Goal: Transaction & Acquisition: Book appointment/travel/reservation

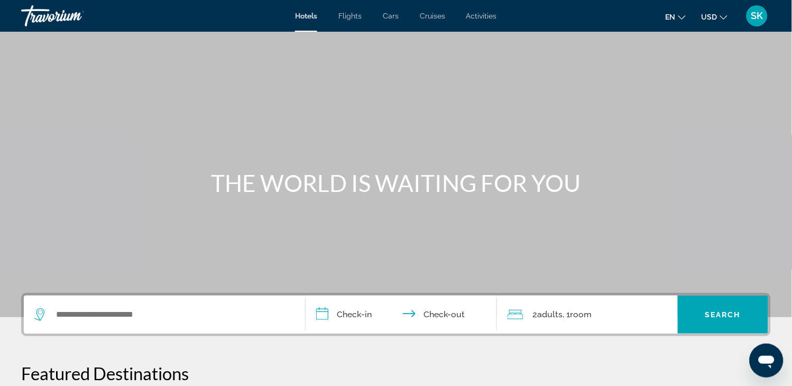
click at [683, 17] on icon "Change language" at bounding box center [681, 17] width 7 height 4
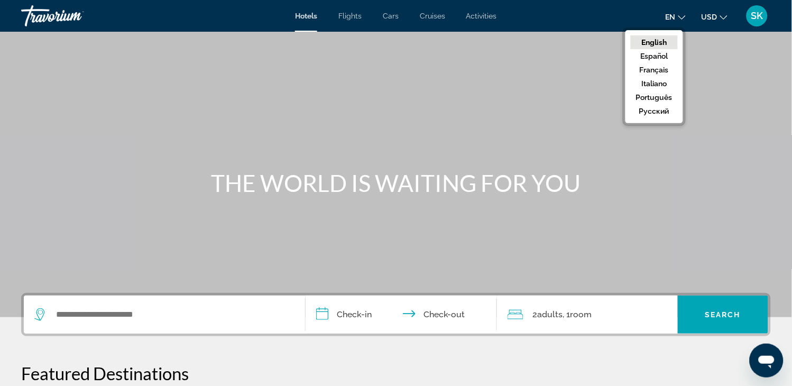
click at [667, 40] on button "English" at bounding box center [654, 42] width 47 height 14
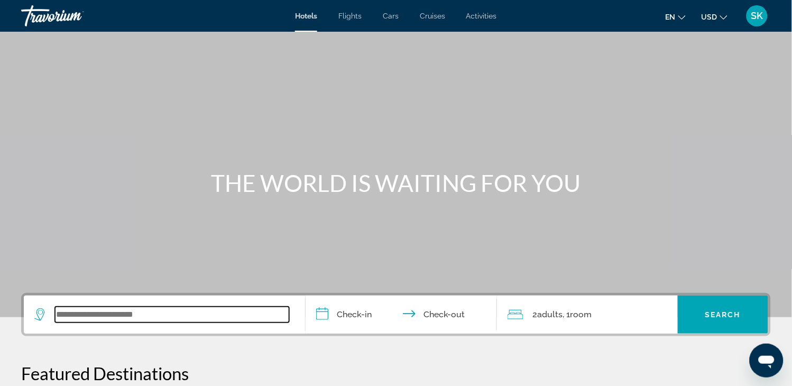
click at [106, 310] on input "Search widget" at bounding box center [172, 315] width 234 height 16
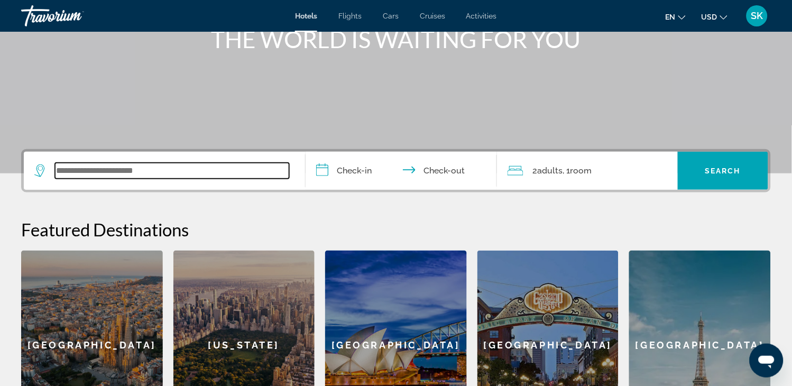
scroll to position [257, 0]
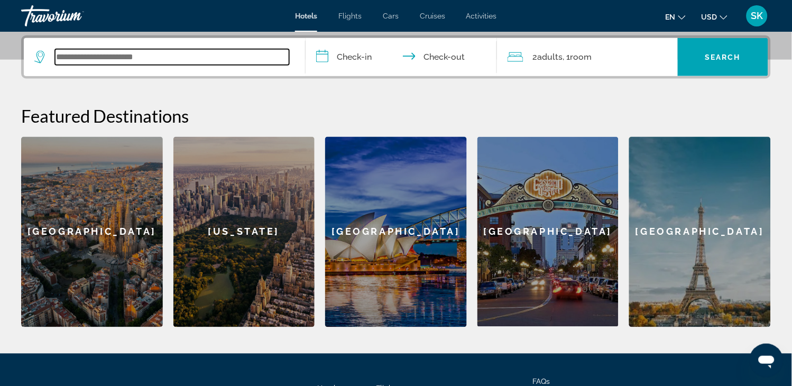
type input "*"
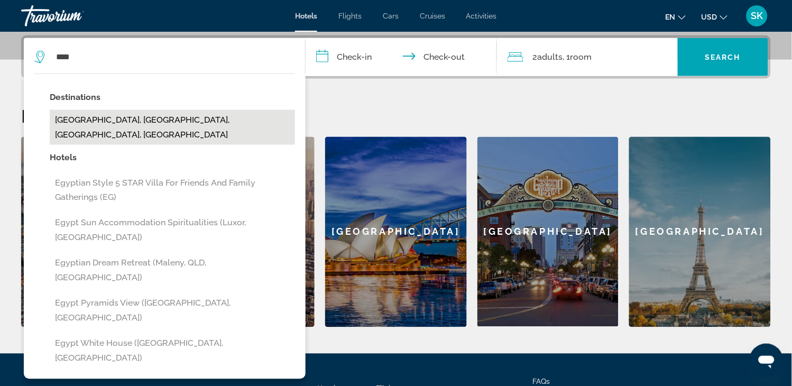
click at [122, 119] on button "[GEOGRAPHIC_DATA], [GEOGRAPHIC_DATA], [GEOGRAPHIC_DATA], [GEOGRAPHIC_DATA]" at bounding box center [172, 127] width 245 height 35
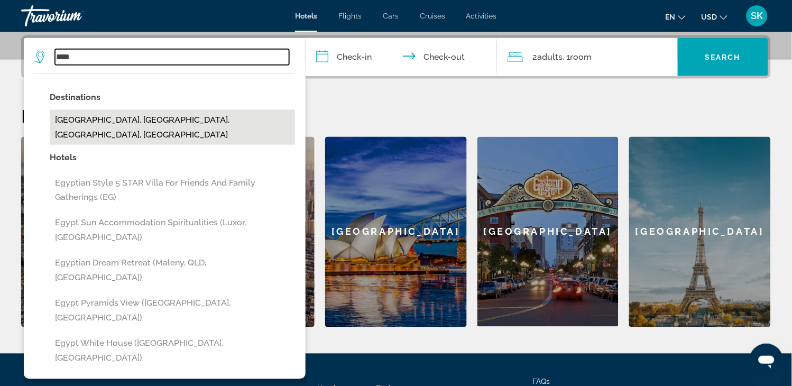
type input "**********"
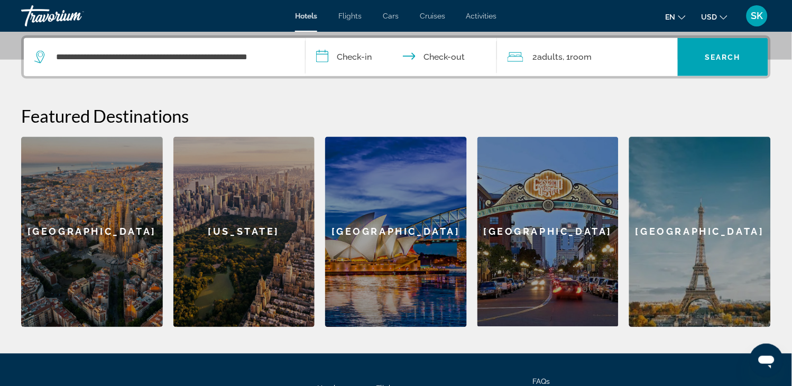
click at [347, 60] on input "**********" at bounding box center [403, 58] width 196 height 41
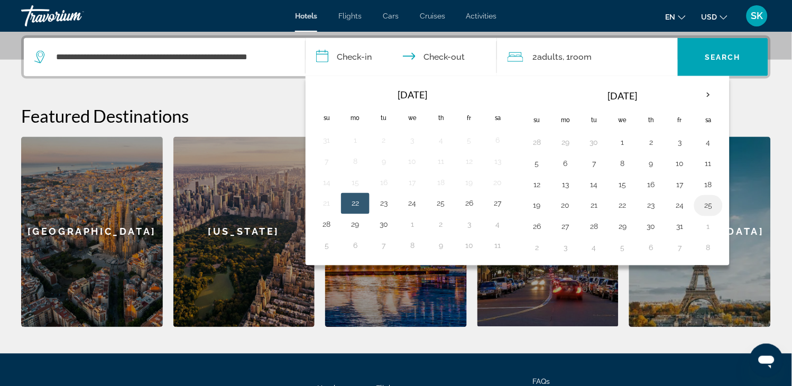
click at [712, 203] on button "25" at bounding box center [708, 205] width 17 height 15
click at [328, 51] on input "**********" at bounding box center [403, 58] width 196 height 41
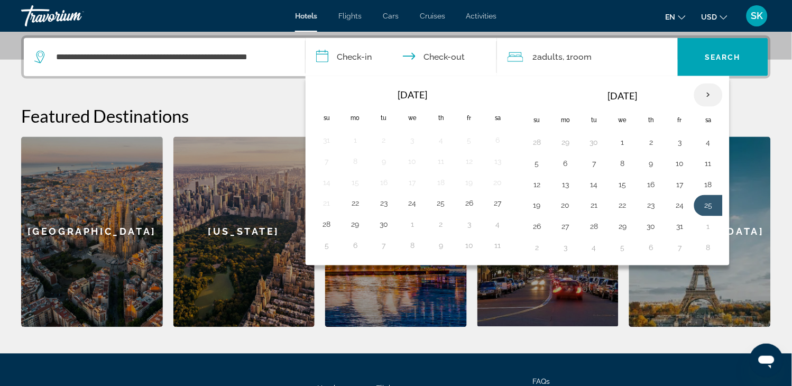
click at [710, 92] on th "Next month" at bounding box center [708, 95] width 29 height 23
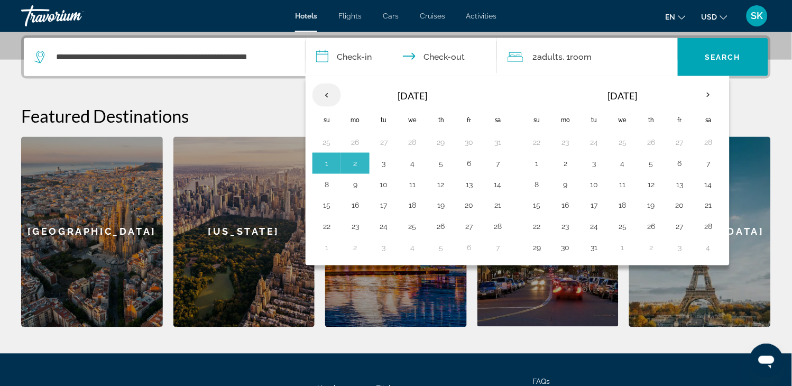
click at [328, 102] on th "Previous month" at bounding box center [326, 95] width 29 height 23
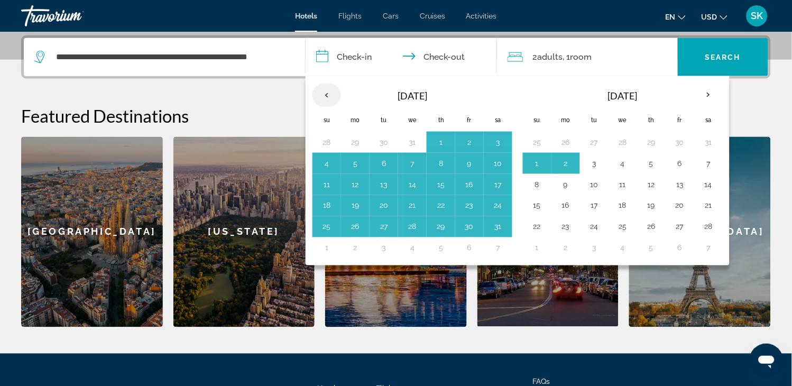
click at [328, 102] on th "Previous month" at bounding box center [326, 95] width 29 height 23
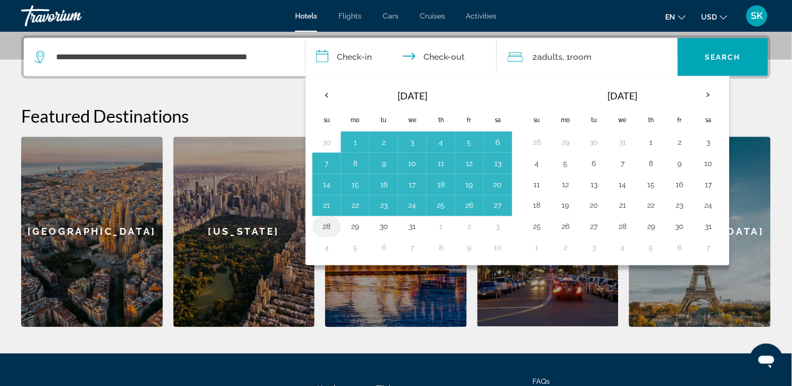
click at [323, 233] on button "28" at bounding box center [326, 226] width 17 height 15
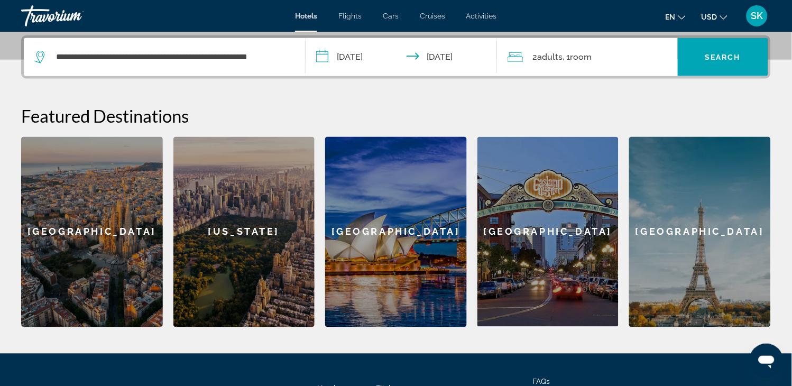
click at [374, 54] on input "**********" at bounding box center [403, 58] width 196 height 41
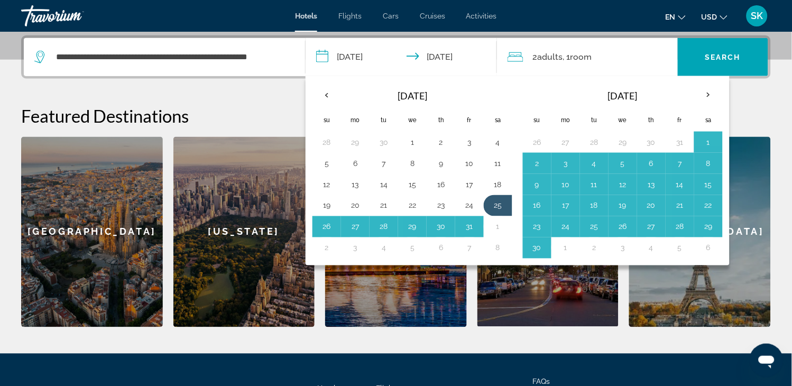
click at [511, 129] on th "Sa" at bounding box center [498, 119] width 29 height 23
click at [526, 97] on th "Check-in date: Oct 25, 2025 Check-out date: Dec 28, 2025" at bounding box center [537, 95] width 29 height 25
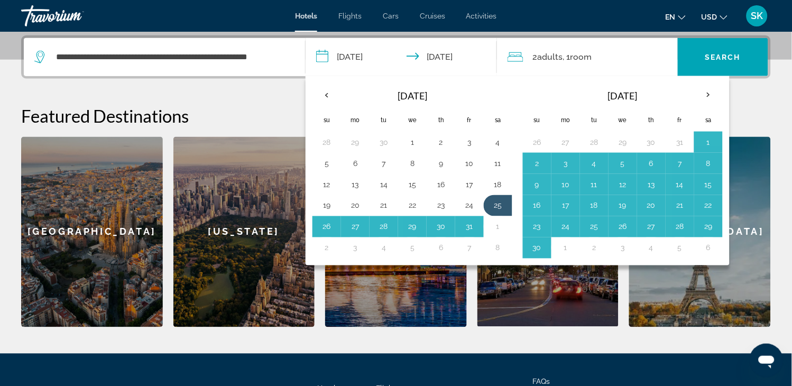
click at [339, 57] on input "**********" at bounding box center [403, 58] width 196 height 41
click at [323, 57] on input "**********" at bounding box center [403, 58] width 196 height 41
drag, startPoint x: 323, startPoint y: 57, endPoint x: 434, endPoint y: 185, distance: 169.4
click at [434, 76] on button "**********" at bounding box center [400, 57] width 191 height 38
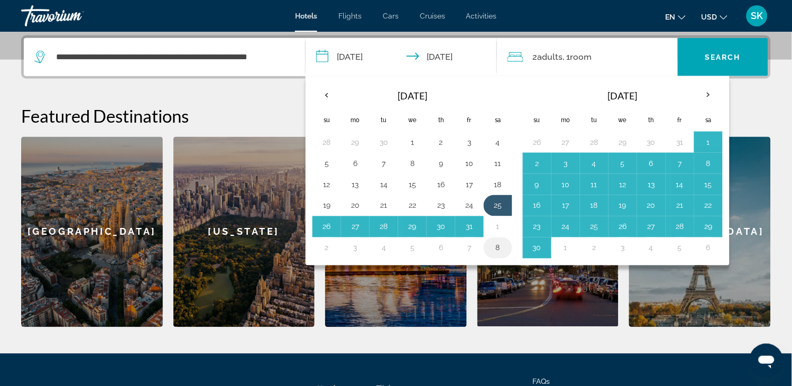
click at [507, 248] on td "8" at bounding box center [498, 247] width 29 height 21
click at [507, 247] on td "8" at bounding box center [498, 247] width 29 height 21
drag, startPoint x: 507, startPoint y: 247, endPoint x: 496, endPoint y: 90, distance: 157.9
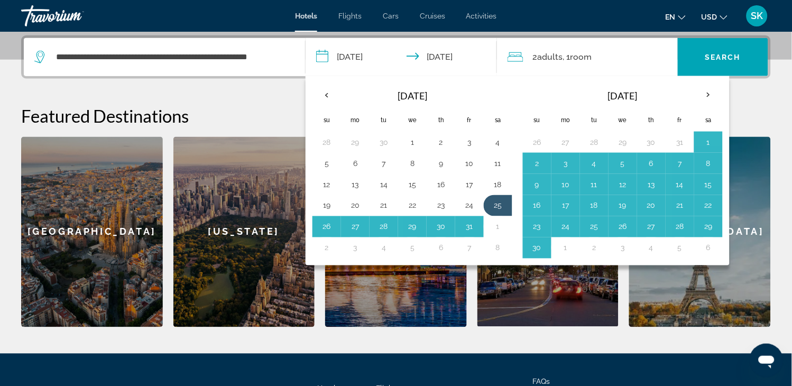
click at [496, 90] on table "Oct 2025 Su Mo Tu We Th Fr Sa 28 29 30 1 2 3 4 5 6 7 8 9 10 11 12 13 14 15 16 1…" at bounding box center [412, 170] width 200 height 175
click at [496, 90] on th "Check-in date: Oct 25, 2025 Check-out date: Dec 28, 2025" at bounding box center [498, 95] width 29 height 25
drag, startPoint x: 496, startPoint y: 90, endPoint x: 709, endPoint y: 94, distance: 213.6
click at [709, 94] on div "Oct 2025 Su Mo Tu We Th Fr Sa 28 29 30 1 2 3 4 5 6 7 8 9 10 11 12 13 14 15 16 1…" at bounding box center [517, 170] width 424 height 189
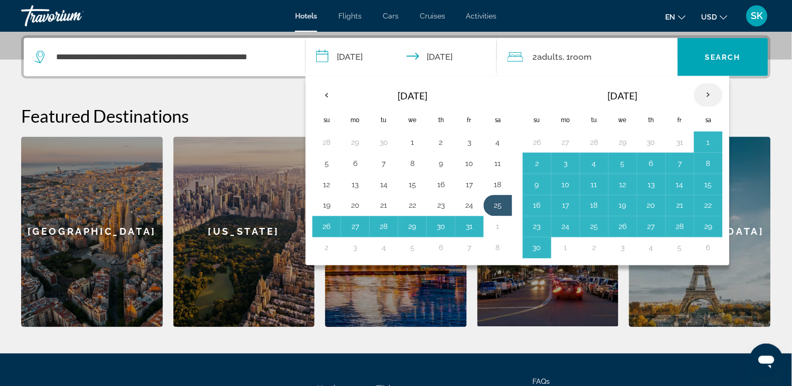
click at [709, 94] on th "Next month" at bounding box center [708, 95] width 29 height 23
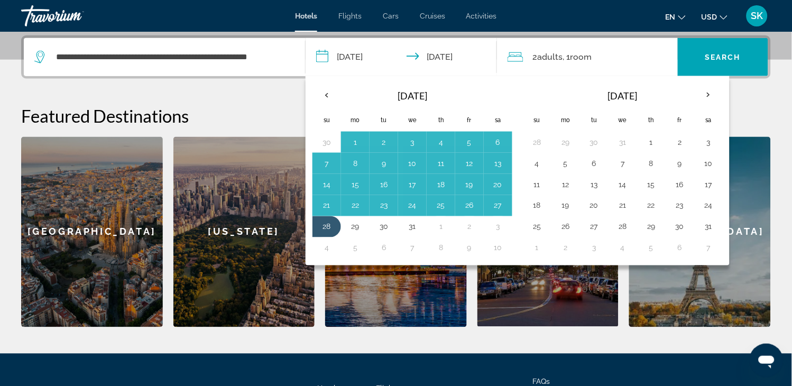
drag, startPoint x: 709, startPoint y: 94, endPoint x: 515, endPoint y: 59, distance: 197.0
click at [515, 59] on div "**********" at bounding box center [396, 57] width 744 height 38
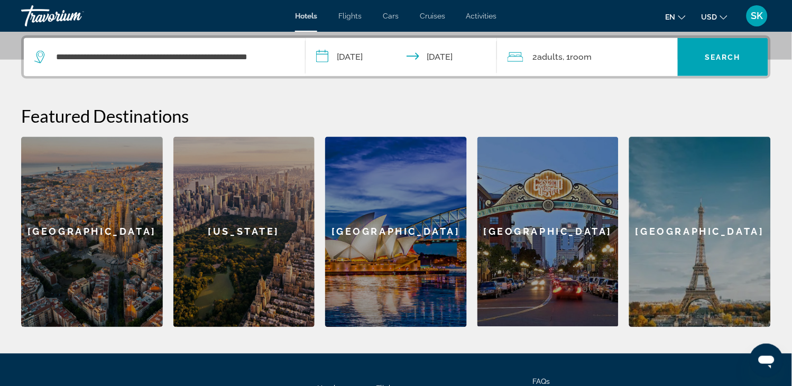
click at [349, 55] on input "**********" at bounding box center [403, 58] width 196 height 41
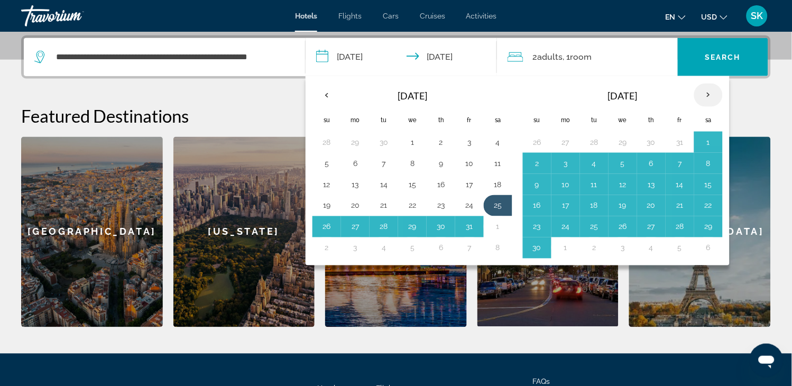
click at [712, 90] on th "Next month" at bounding box center [708, 95] width 29 height 23
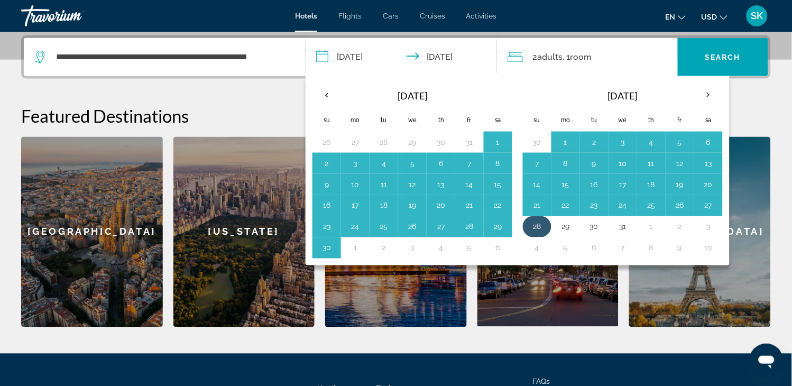
click at [536, 228] on button "28" at bounding box center [537, 226] width 17 height 15
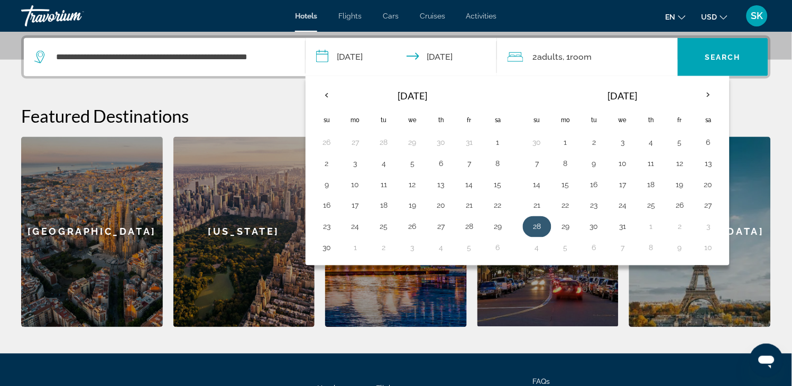
click at [536, 228] on button "28" at bounding box center [537, 226] width 17 height 15
type input "**********"
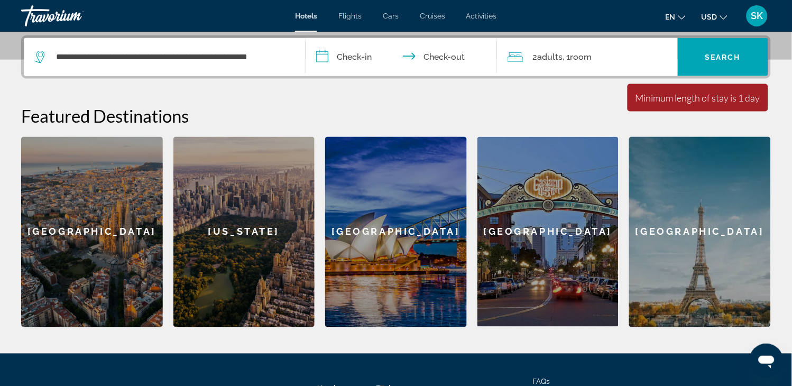
click at [355, 53] on input "**********" at bounding box center [403, 58] width 196 height 41
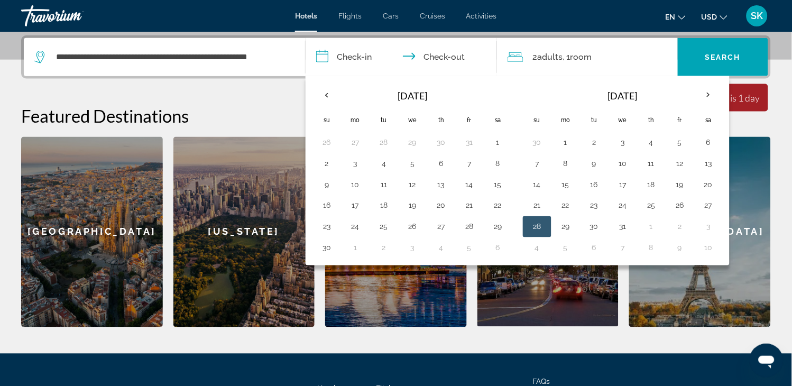
click at [530, 225] on button "28" at bounding box center [537, 226] width 17 height 15
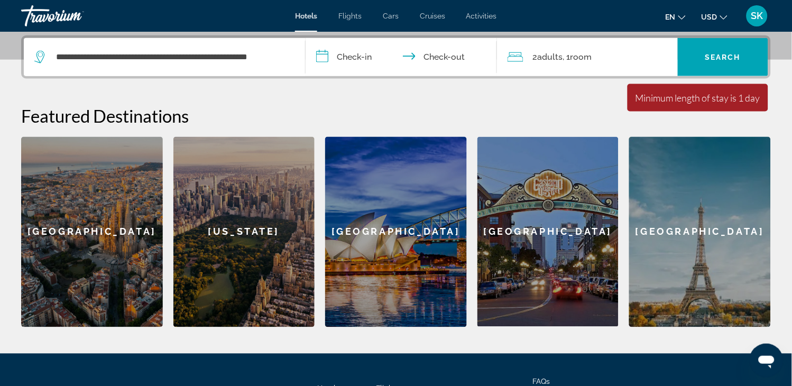
click at [530, 225] on div "[GEOGRAPHIC_DATA]" at bounding box center [548, 232] width 142 height 190
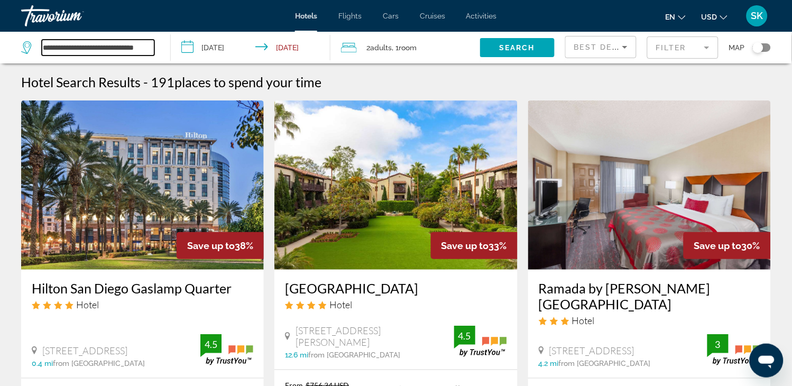
click at [145, 40] on input "**********" at bounding box center [98, 48] width 113 height 16
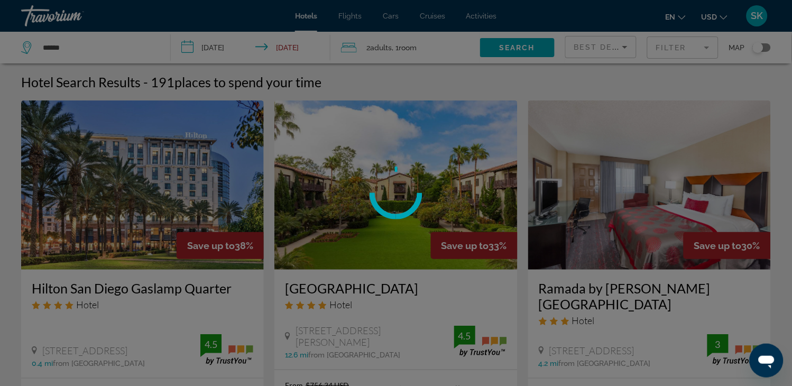
click at [99, 43] on div at bounding box center [396, 193] width 792 height 386
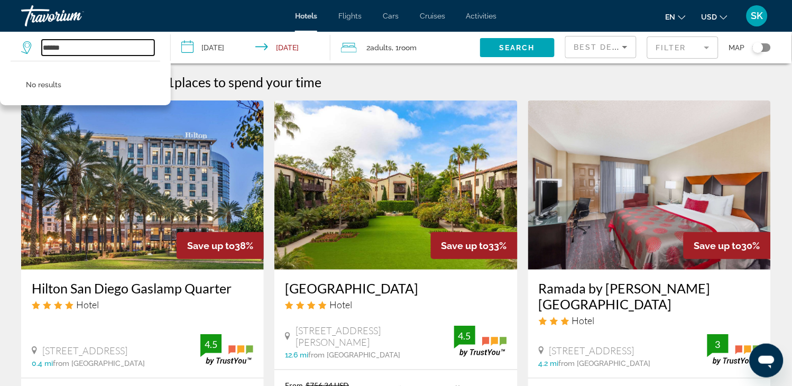
click at [99, 43] on input "*****" at bounding box center [98, 48] width 113 height 16
type input "*"
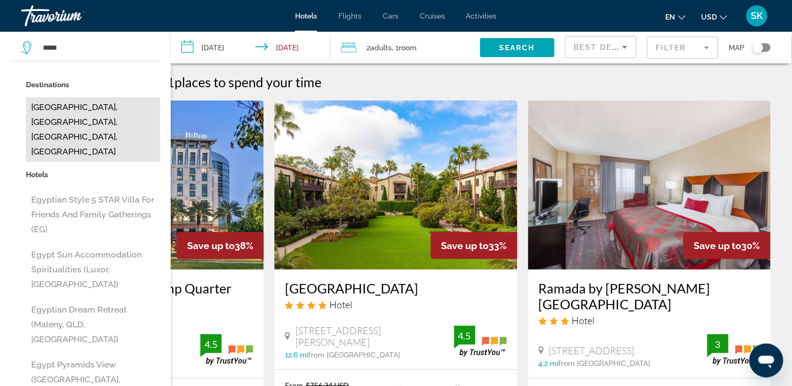
click at [92, 115] on button "[GEOGRAPHIC_DATA], [GEOGRAPHIC_DATA], [GEOGRAPHIC_DATA], [GEOGRAPHIC_DATA]" at bounding box center [93, 129] width 134 height 64
type input "**********"
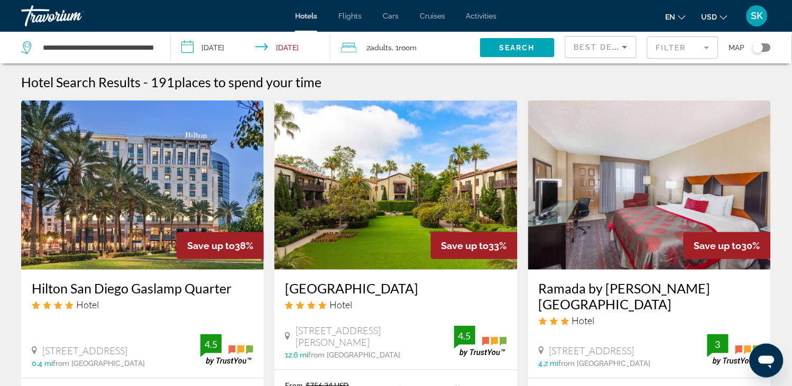
click at [212, 43] on input "**********" at bounding box center [253, 49] width 164 height 35
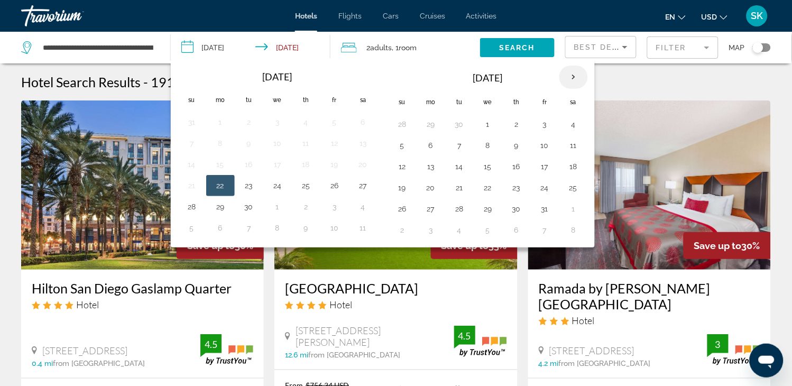
drag, startPoint x: 364, startPoint y: 91, endPoint x: 579, endPoint y: 72, distance: 215.9
click at [579, 72] on div "Sep 2025 Su Mo Tu We Th Fr Sa 31 1 2 3 4 5 6 7 8 9 10 11 12 13 14 15 16 17 18 1…" at bounding box center [383, 152] width 424 height 189
click at [579, 72] on th "Next month" at bounding box center [573, 77] width 29 height 23
click at [578, 72] on th "Next month" at bounding box center [573, 77] width 29 height 23
click at [412, 207] on td "28" at bounding box center [402, 208] width 29 height 21
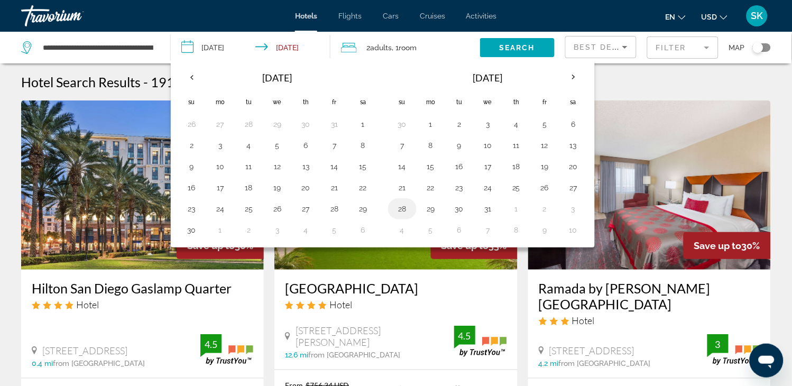
click at [405, 210] on button "28" at bounding box center [402, 208] width 17 height 15
type input "**********"
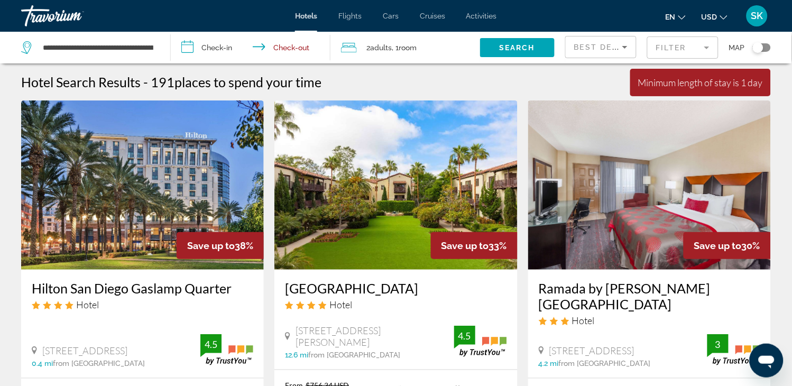
click at [405, 210] on img "Main content" at bounding box center [395, 184] width 243 height 169
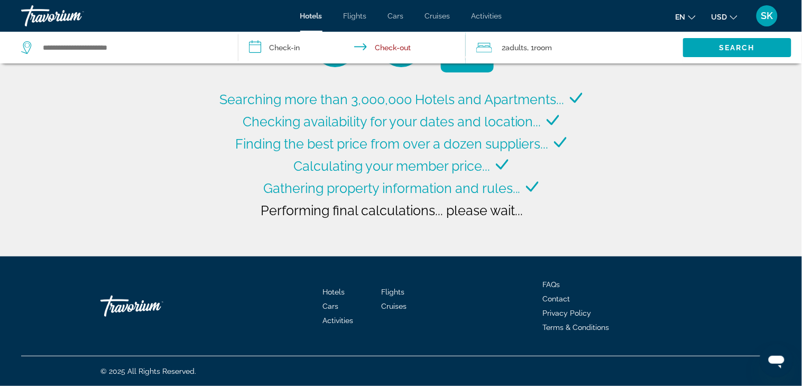
type input "**********"
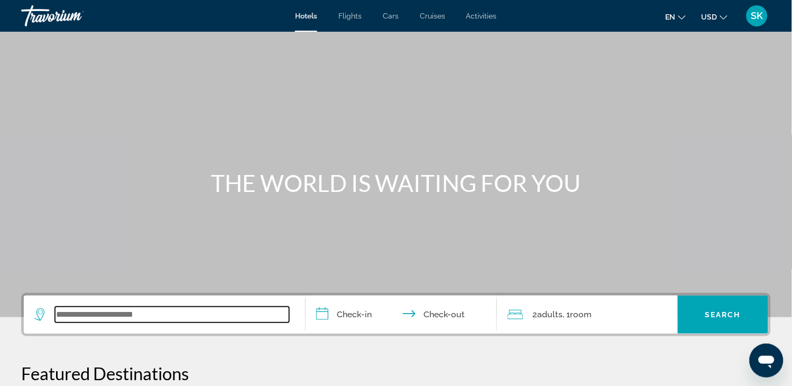
click at [91, 308] on input "Search widget" at bounding box center [172, 315] width 234 height 16
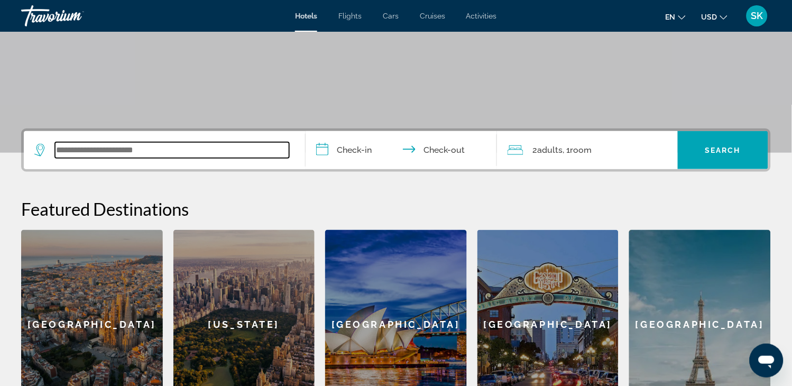
scroll to position [257, 0]
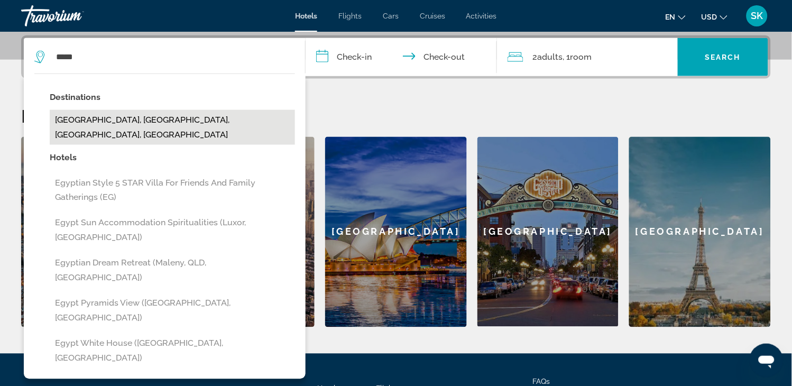
click at [202, 119] on button "[GEOGRAPHIC_DATA], [GEOGRAPHIC_DATA], [GEOGRAPHIC_DATA], [GEOGRAPHIC_DATA]" at bounding box center [172, 127] width 245 height 35
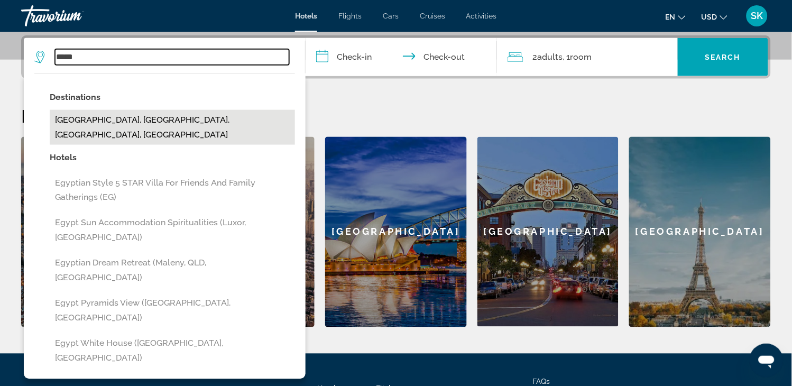
type input "**********"
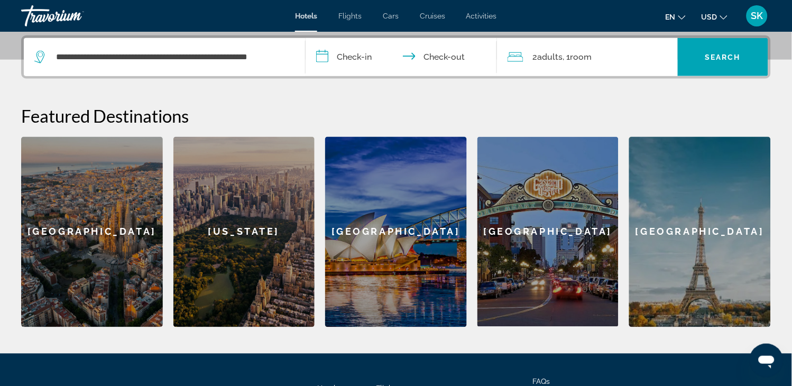
click at [316, 60] on input "**********" at bounding box center [403, 58] width 196 height 41
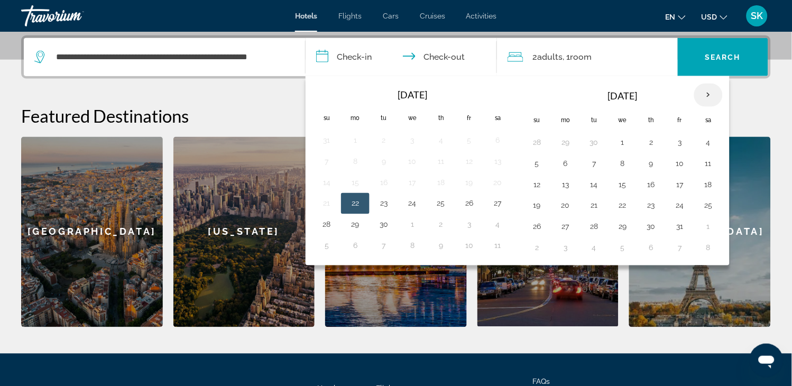
click at [717, 92] on th "Next month" at bounding box center [708, 95] width 29 height 23
click at [534, 226] on button "28" at bounding box center [537, 226] width 17 height 15
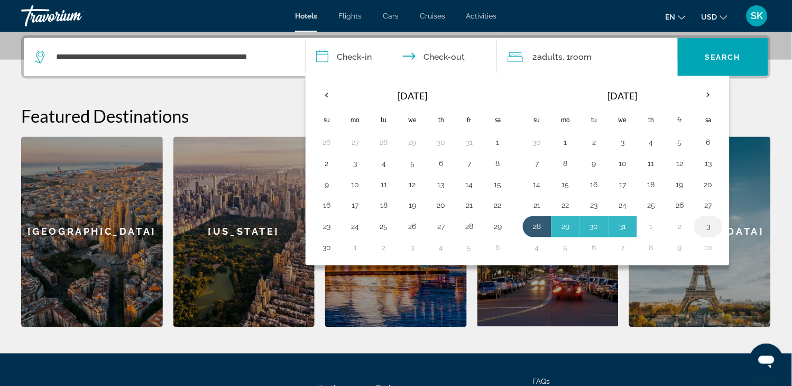
click at [711, 229] on button "3" at bounding box center [708, 226] width 17 height 15
type input "**********"
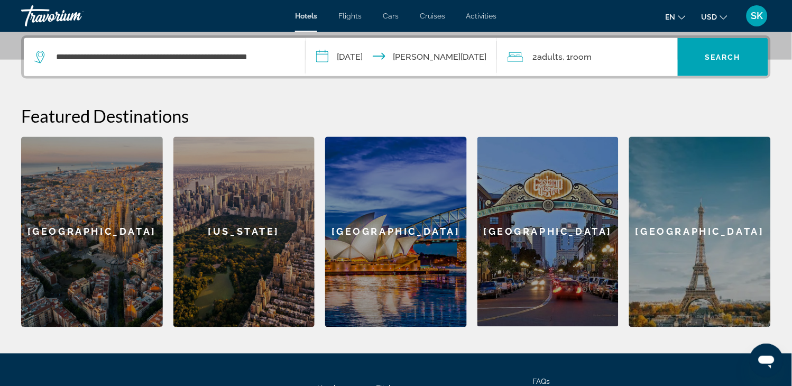
click at [468, 56] on input "**********" at bounding box center [403, 58] width 196 height 41
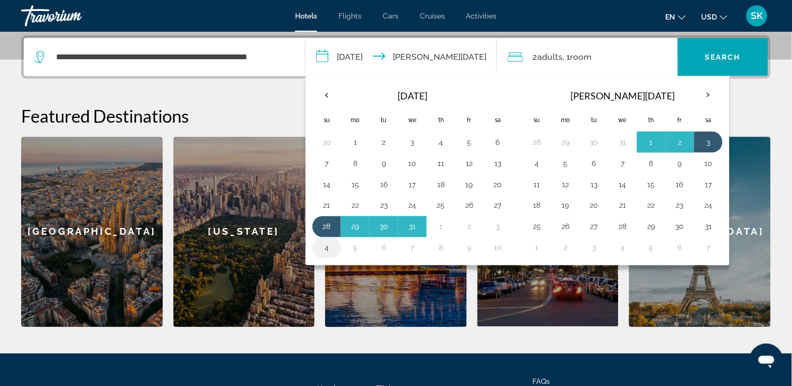
click at [326, 248] on button "4" at bounding box center [326, 247] width 17 height 15
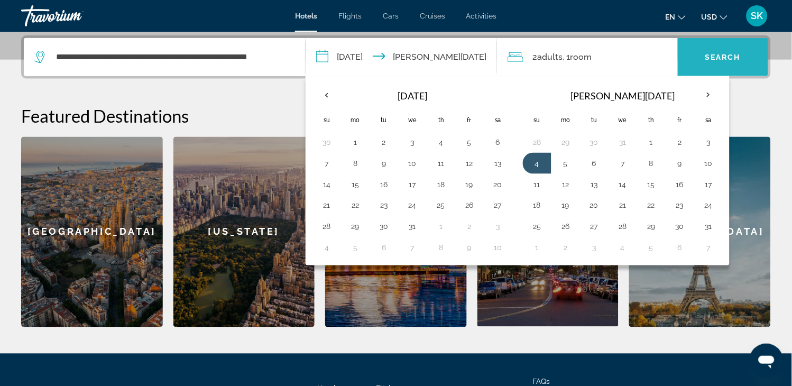
click at [723, 58] on span "Search" at bounding box center [723, 57] width 36 height 8
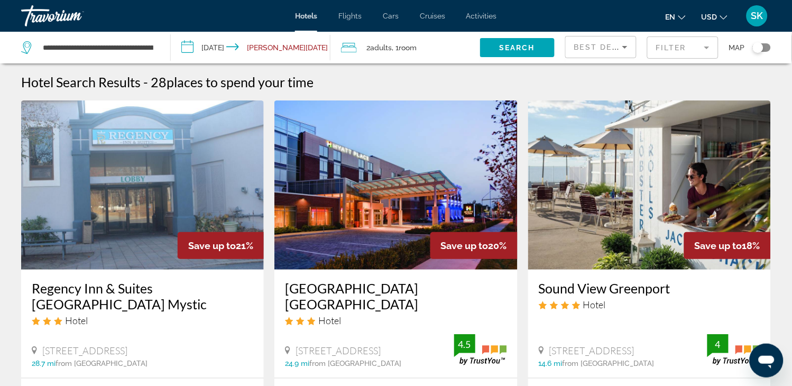
click at [446, 43] on div "2 Adult Adults , 1 Room rooms" at bounding box center [410, 47] width 139 height 15
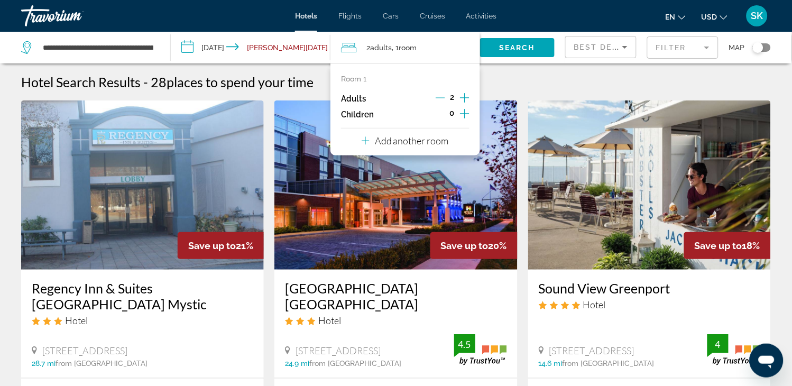
click at [402, 139] on p "Add another room" at bounding box center [412, 141] width 74 height 12
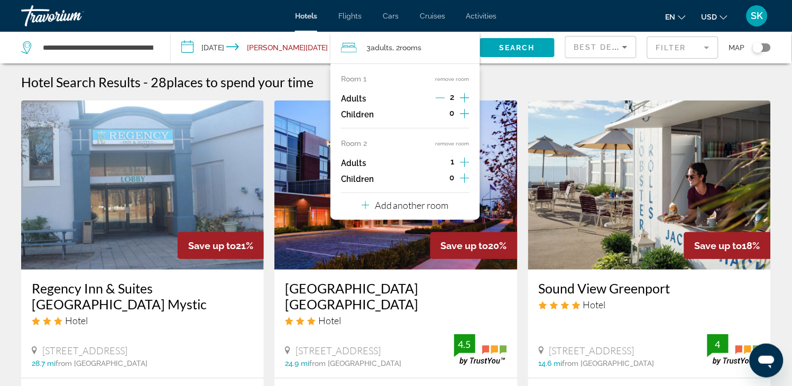
click at [419, 204] on p "Add another room" at bounding box center [412, 205] width 74 height 12
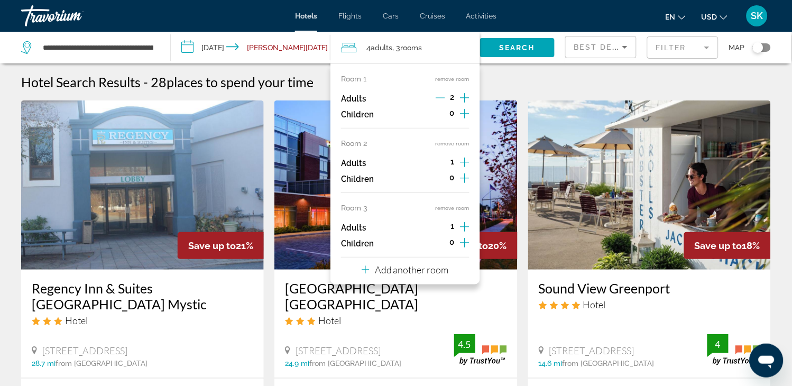
click at [462, 159] on icon "Increment adults" at bounding box center [465, 162] width 10 height 13
click at [470, 222] on div "Room 1 remove room Adults 2 Children 0 Room 2 remove room Adults 2 Children 0 R…" at bounding box center [405, 173] width 150 height 221
click at [462, 228] on icon "Increment adults" at bounding box center [465, 226] width 10 height 13
click at [416, 271] on p "Add another room" at bounding box center [412, 270] width 74 height 12
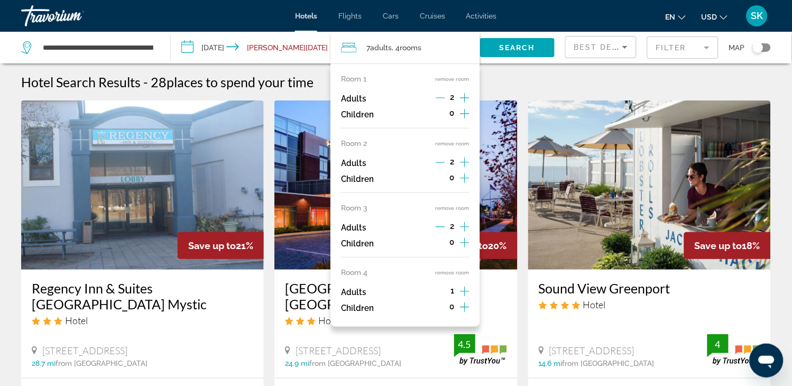
click at [462, 289] on icon "Increment adults" at bounding box center [465, 291] width 10 height 13
click at [466, 290] on icon "Increment adults" at bounding box center [465, 291] width 10 height 13
click at [587, 78] on div "Hotel Search Results - 28 places to spend your time" at bounding box center [395, 82] width 749 height 16
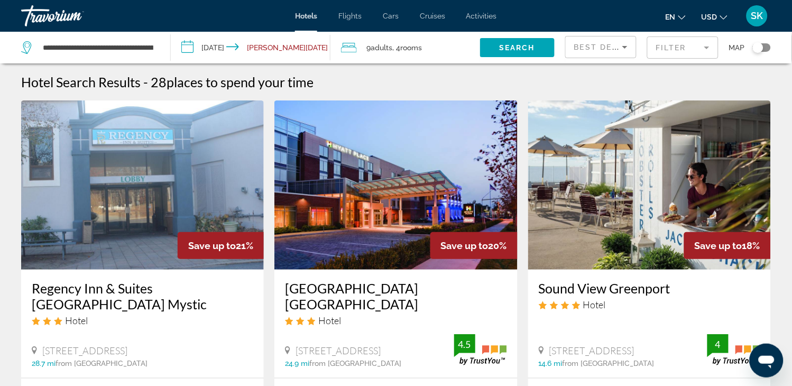
click at [418, 45] on span "rooms" at bounding box center [411, 47] width 22 height 8
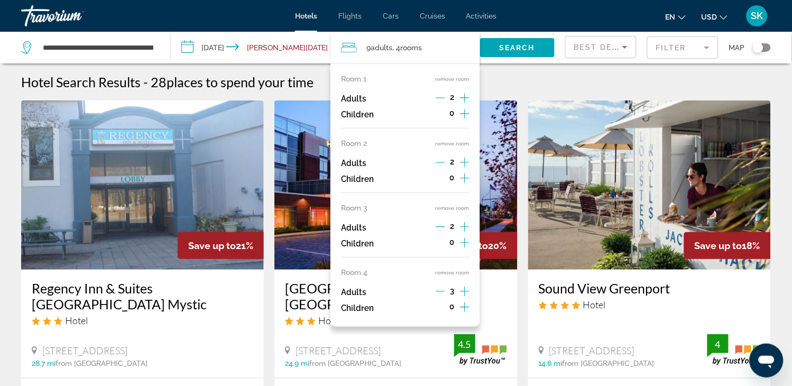
click at [439, 290] on icon "Decrement adults" at bounding box center [440, 291] width 10 height 10
click at [530, 82] on div "Hotel Search Results - 28 places to spend your time" at bounding box center [395, 82] width 749 height 16
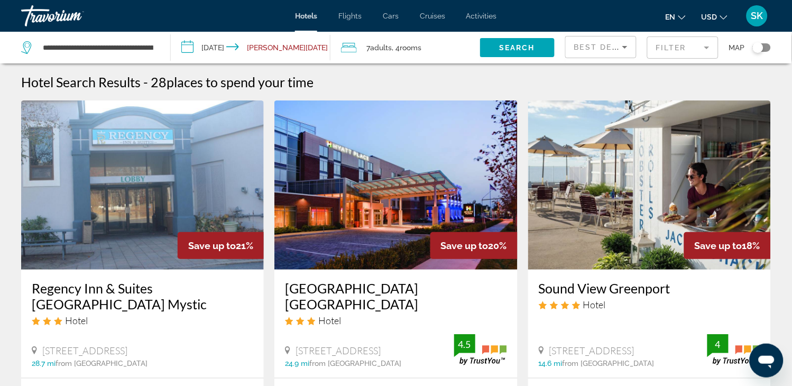
click at [344, 46] on icon "Travelers: 7 adults, 0 children" at bounding box center [349, 47] width 16 height 13
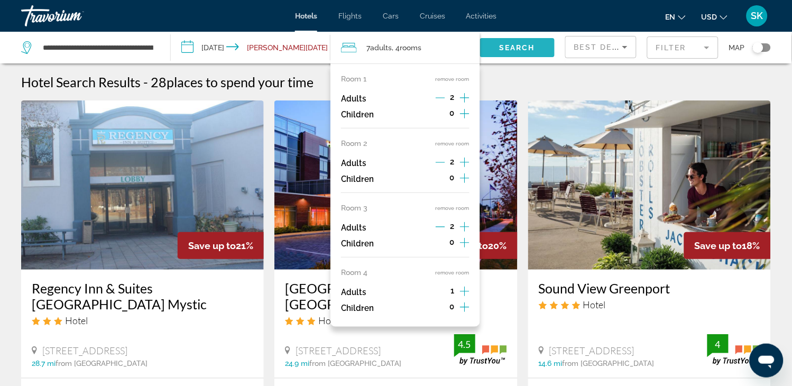
click at [518, 44] on span "Search" at bounding box center [517, 47] width 36 height 8
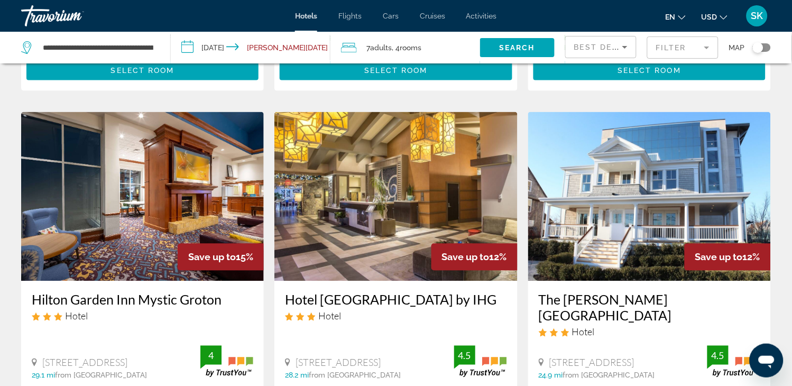
scroll to position [469, 0]
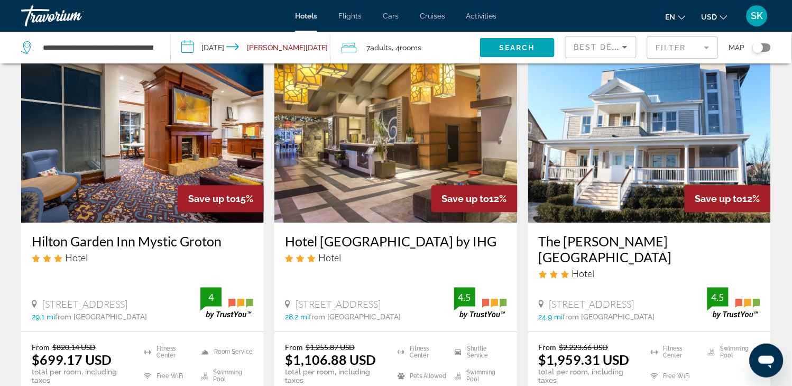
click at [125, 148] on img "Main content" at bounding box center [142, 137] width 243 height 169
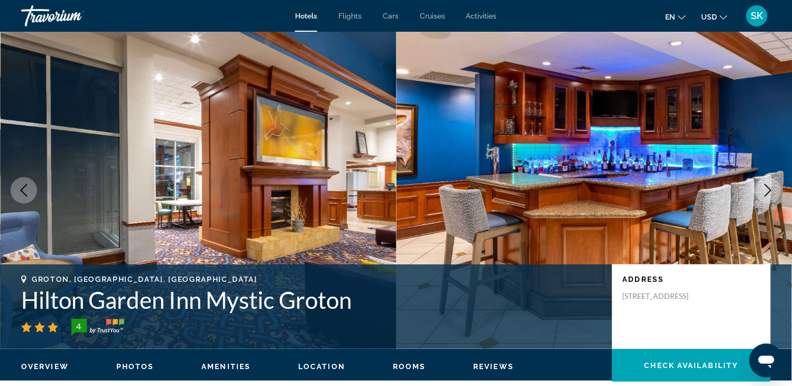
click at [197, 149] on img "Main content" at bounding box center [199, 190] width 396 height 317
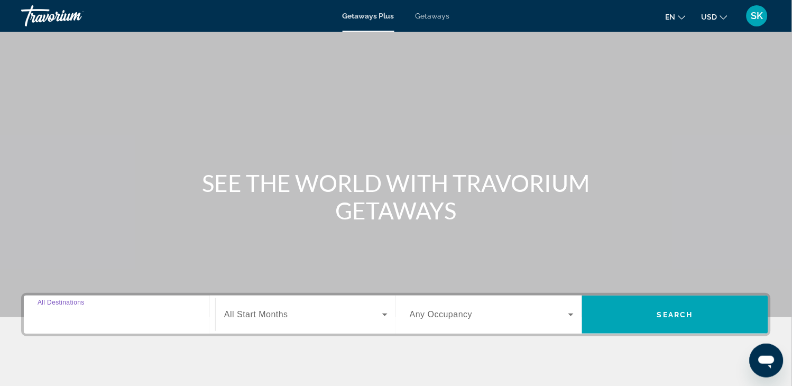
click at [117, 312] on input "Destination All Destinations" at bounding box center [120, 315] width 164 height 13
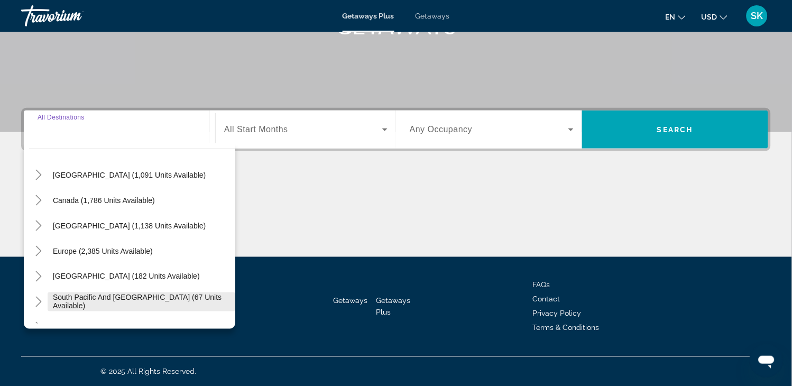
scroll to position [171, 0]
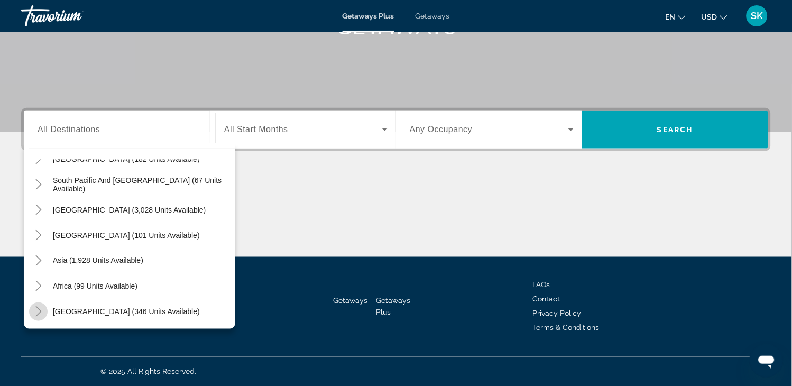
click at [33, 311] on icon "Toggle Middle East (346 units available)" at bounding box center [38, 311] width 11 height 11
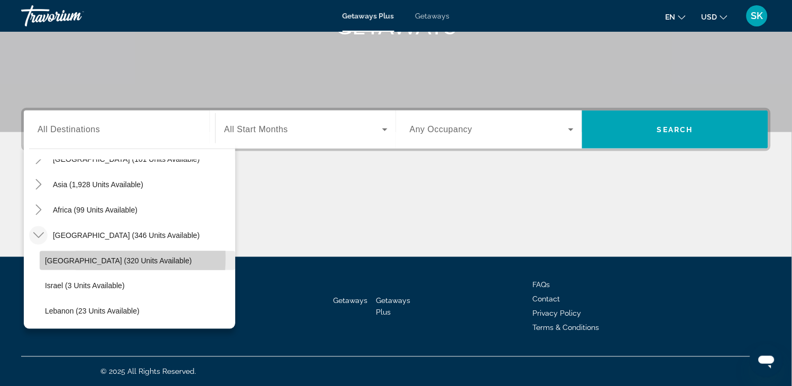
click at [83, 257] on span "Egypt (320 units available)" at bounding box center [118, 260] width 147 height 8
type input "**********"
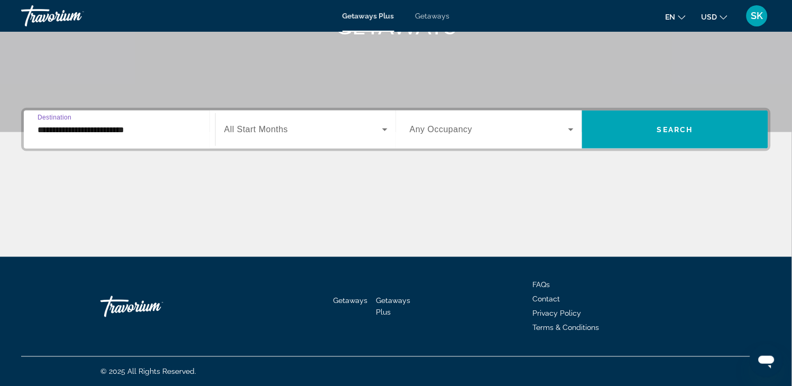
click at [294, 129] on span "Search widget" at bounding box center [303, 129] width 158 height 13
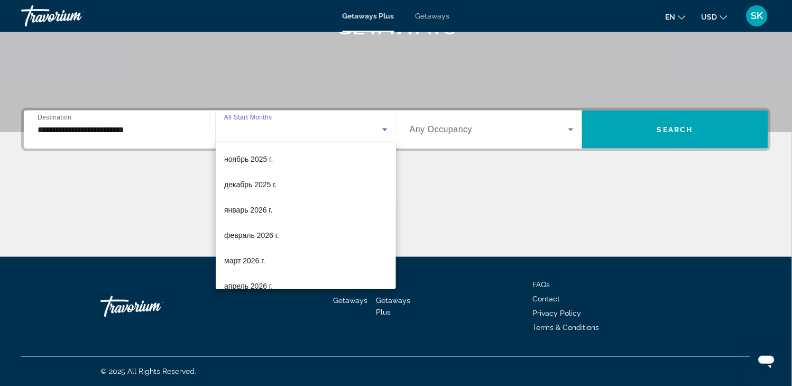
scroll to position [41, 0]
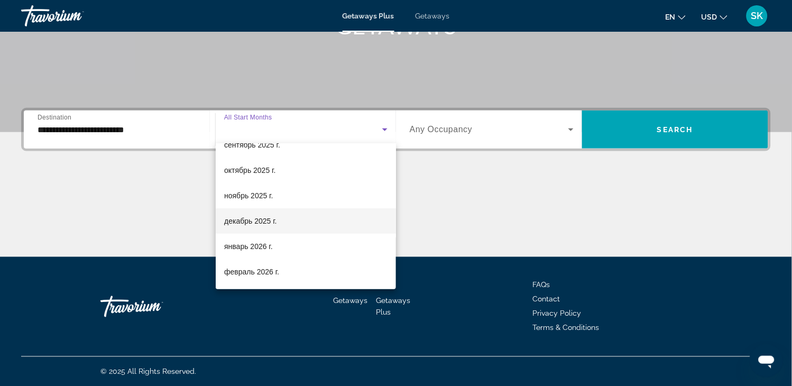
click at [257, 222] on span "декабрь 2025 г." at bounding box center [250, 221] width 52 height 13
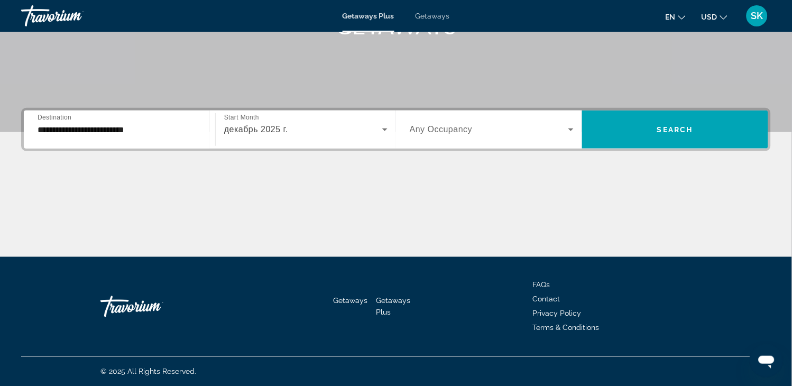
click at [461, 133] on span "Any Occupancy" at bounding box center [441, 129] width 63 height 9
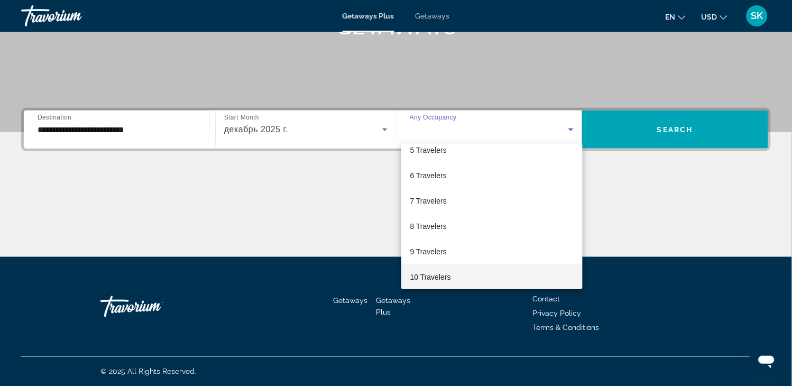
scroll to position [116, 0]
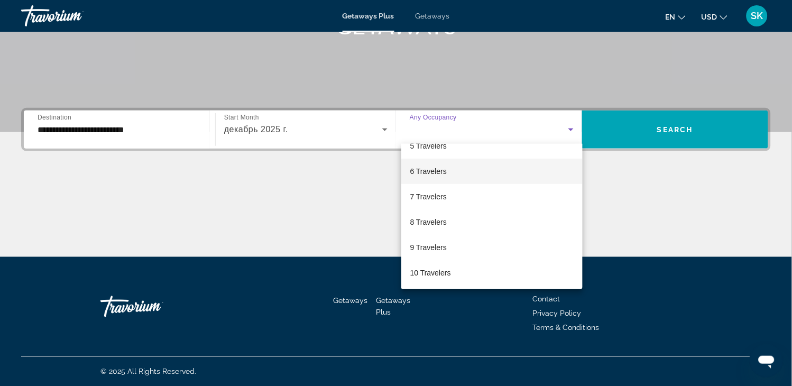
click at [421, 165] on span "6 Travelers" at bounding box center [428, 171] width 36 height 13
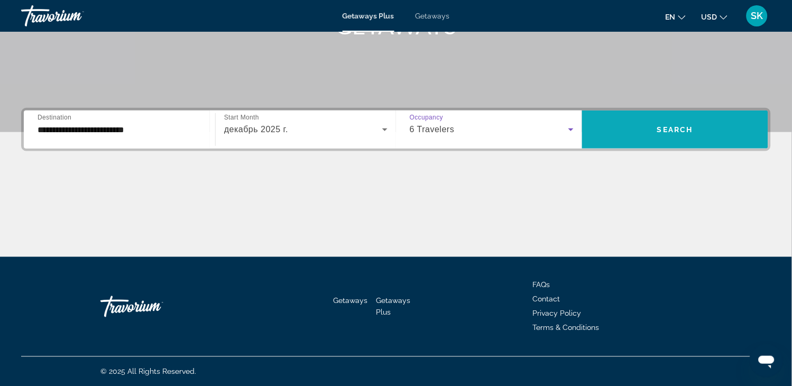
click at [653, 133] on span "Search widget" at bounding box center [675, 129] width 186 height 25
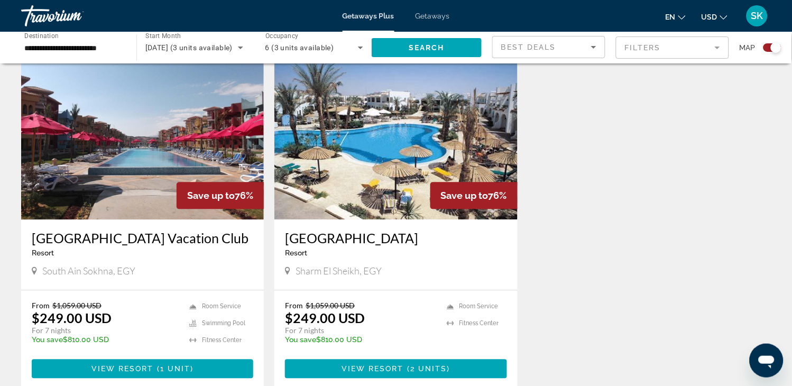
scroll to position [397, 0]
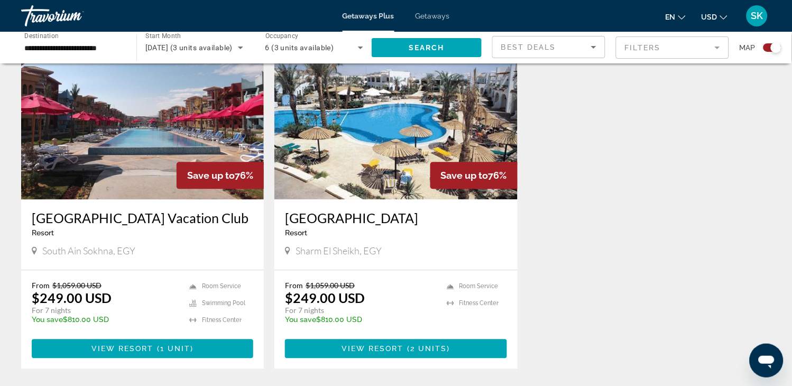
click at [363, 150] on img "Main content" at bounding box center [395, 115] width 243 height 169
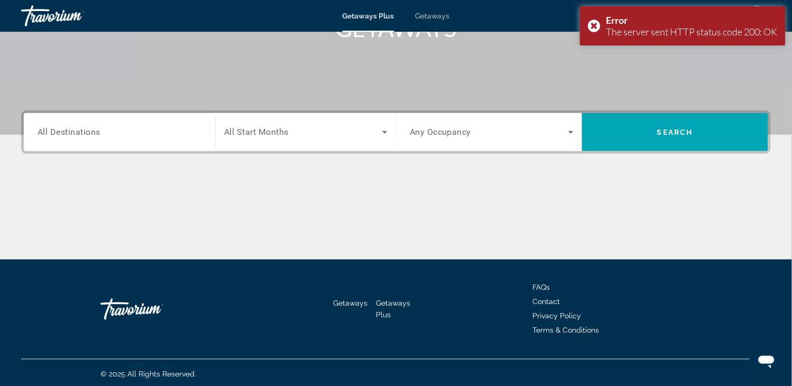
scroll to position [185, 0]
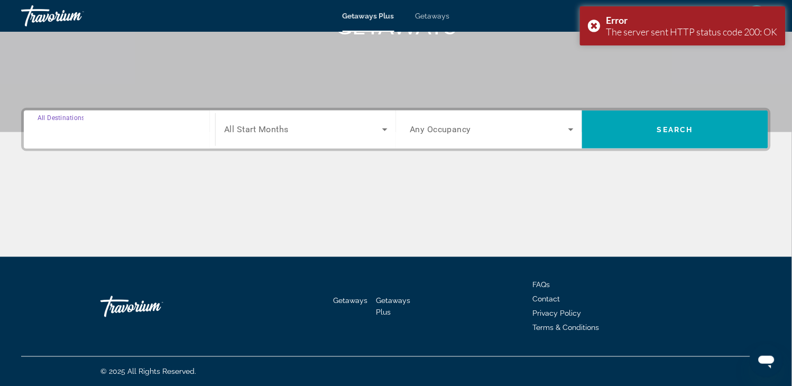
click at [144, 128] on input "Destination All Destinations" at bounding box center [120, 130] width 164 height 13
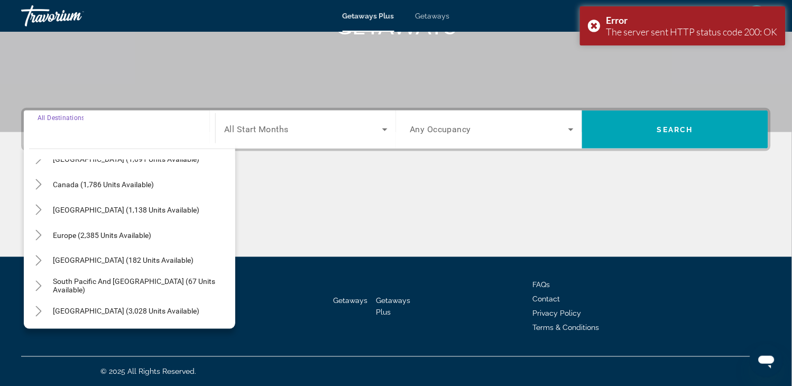
scroll to position [171, 0]
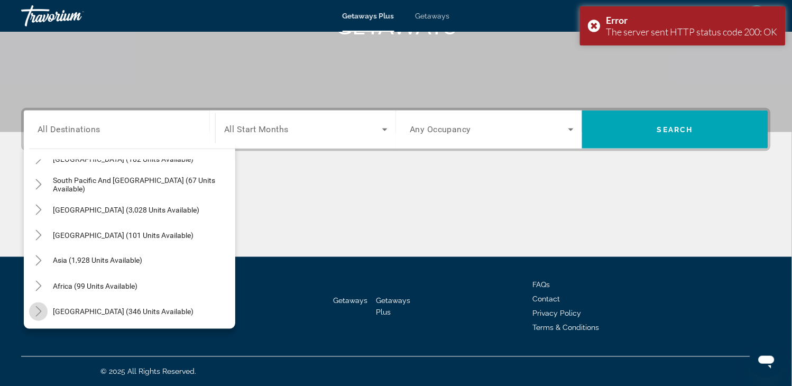
click at [35, 304] on mat-icon "Toggle Middle East (346 units available)" at bounding box center [38, 311] width 18 height 18
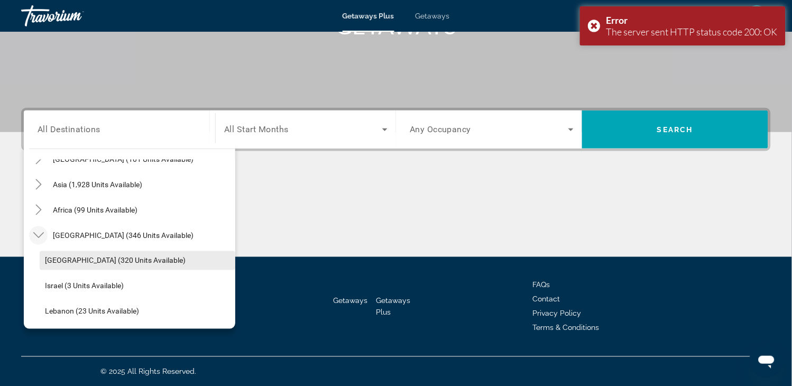
click at [89, 262] on span "Egypt (320 units available)" at bounding box center [115, 260] width 141 height 8
type input "**********"
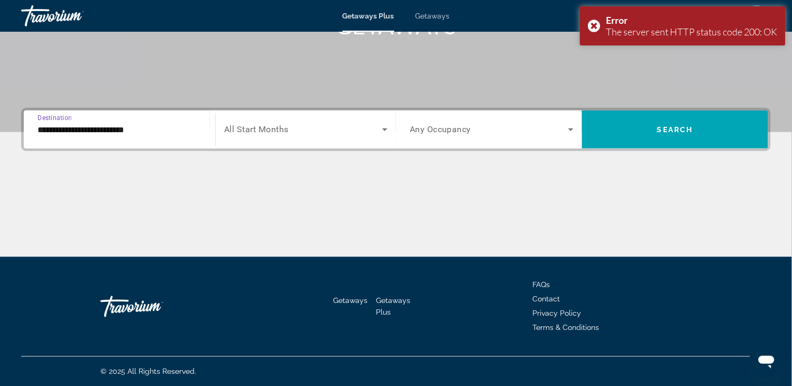
click at [272, 127] on span "All Start Months" at bounding box center [256, 130] width 64 height 10
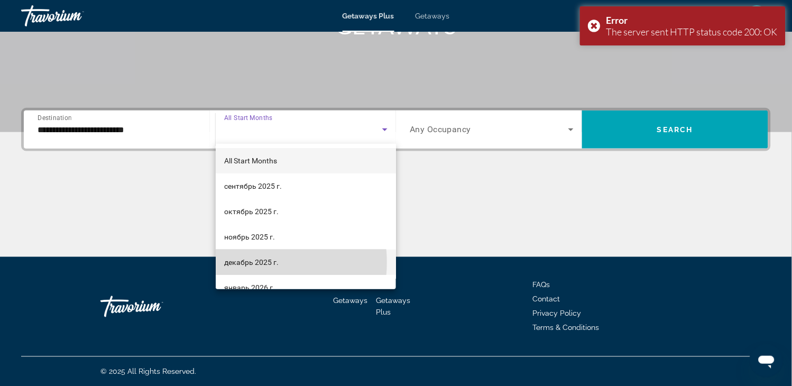
click at [251, 262] on span "декабрь 2025 г." at bounding box center [251, 262] width 54 height 13
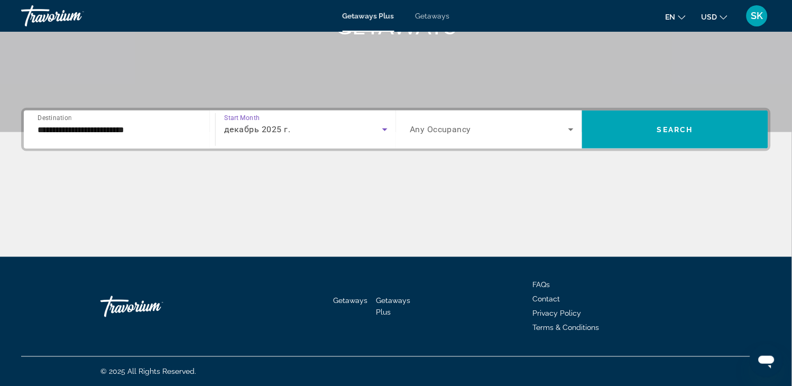
click at [458, 132] on span "Any Occupancy" at bounding box center [441, 130] width 62 height 10
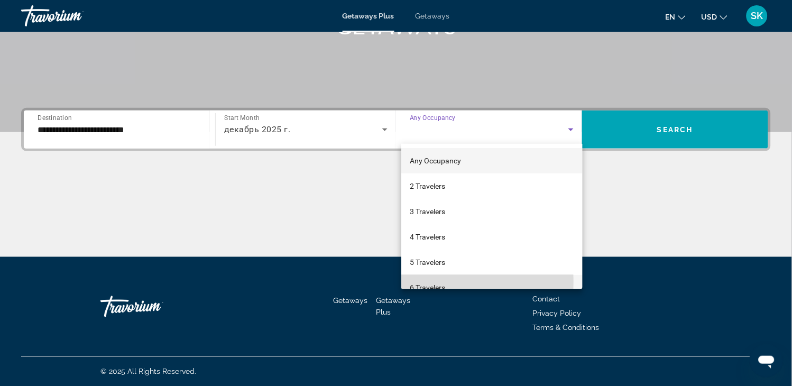
click at [420, 281] on span "6 Travelers" at bounding box center [427, 287] width 35 height 13
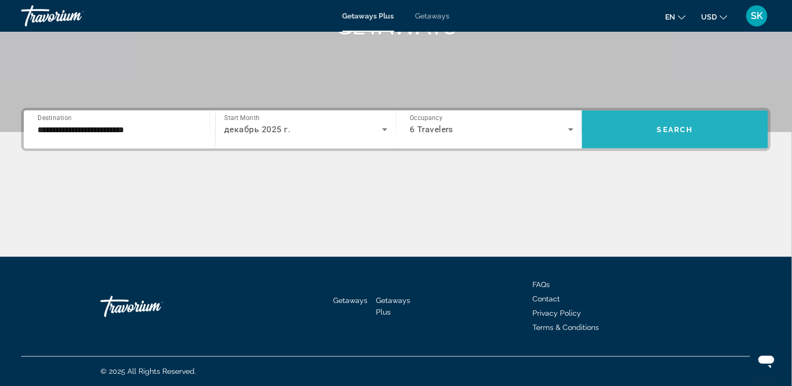
click at [653, 127] on span "Search widget" at bounding box center [675, 129] width 186 height 25
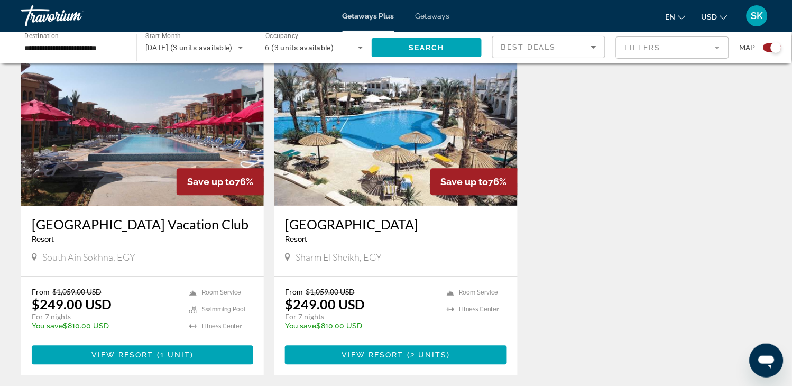
scroll to position [411, 0]
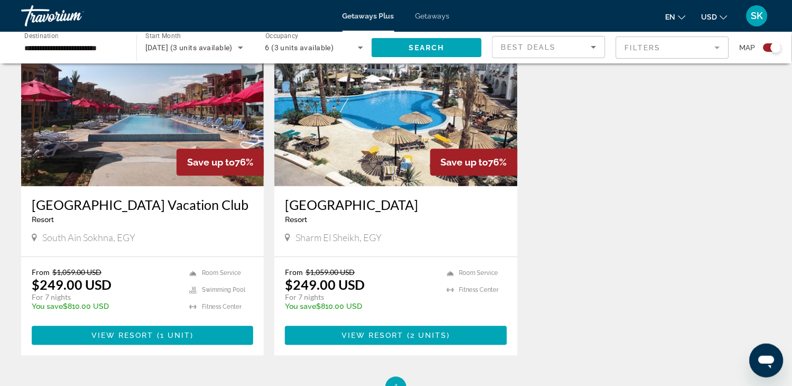
click at [369, 144] on img "Main content" at bounding box center [395, 101] width 243 height 169
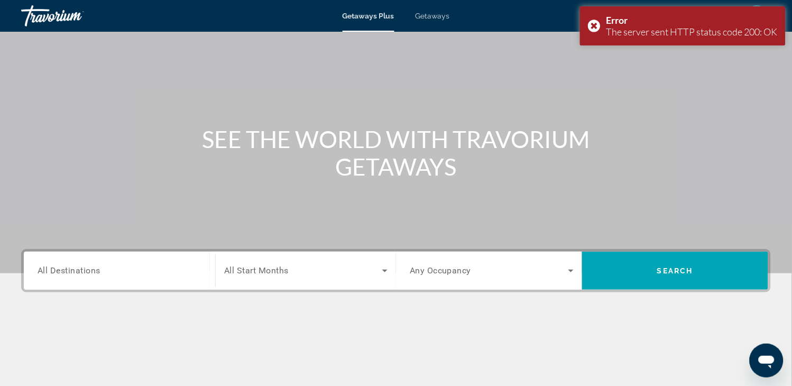
scroll to position [117, 0]
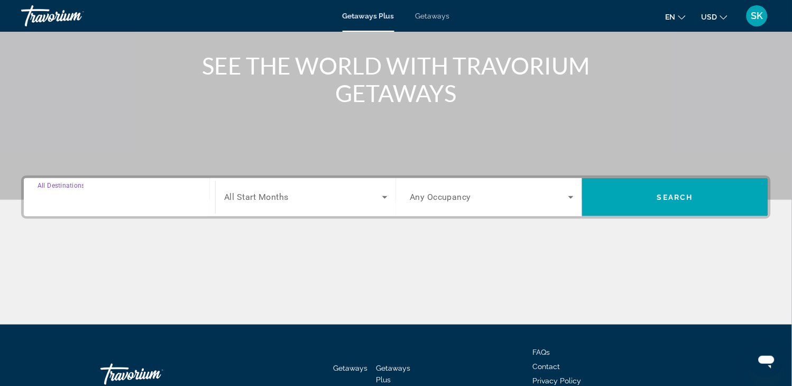
click at [161, 192] on input "Destination All Destinations" at bounding box center [120, 197] width 164 height 13
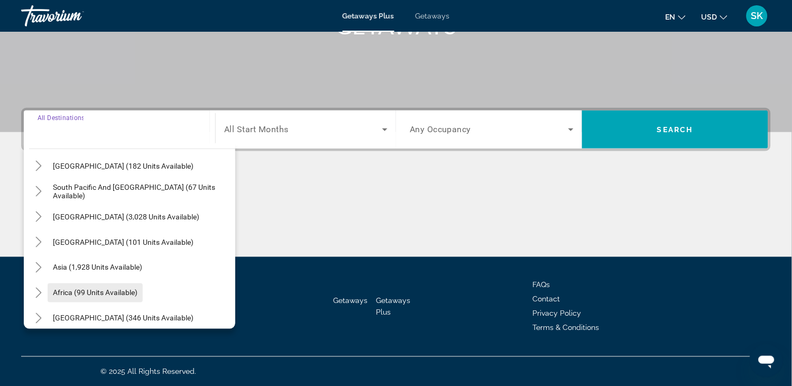
scroll to position [171, 0]
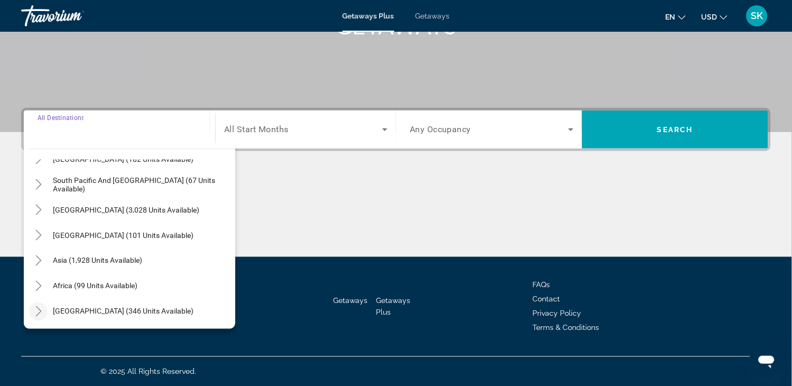
click at [39, 304] on mat-icon "Toggle Middle East (346 units available)" at bounding box center [38, 311] width 18 height 18
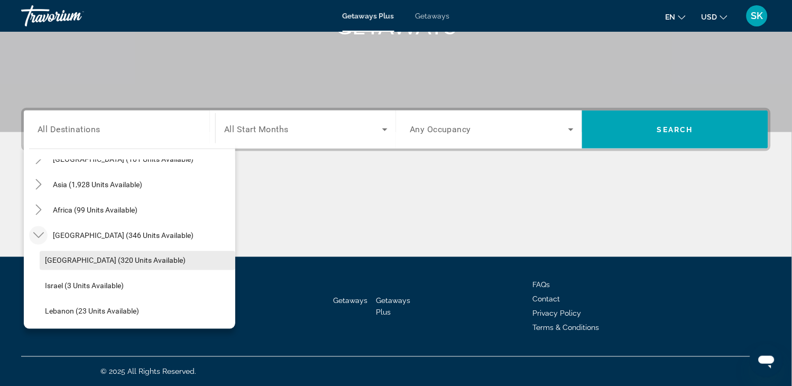
click at [89, 260] on span "Egypt (320 units available)" at bounding box center [115, 260] width 141 height 8
type input "**********"
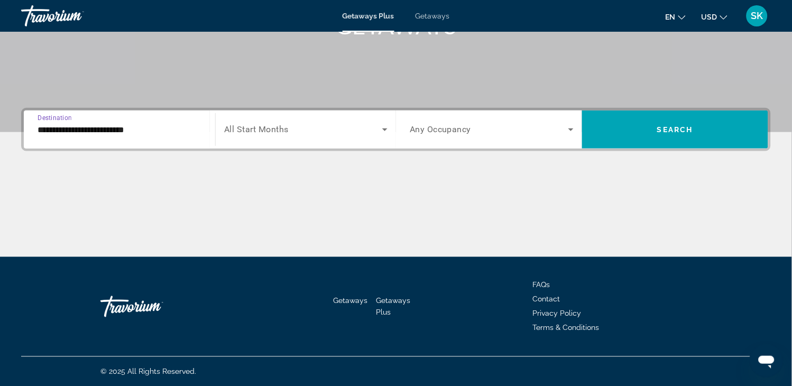
click at [278, 135] on span "Search widget" at bounding box center [303, 129] width 158 height 13
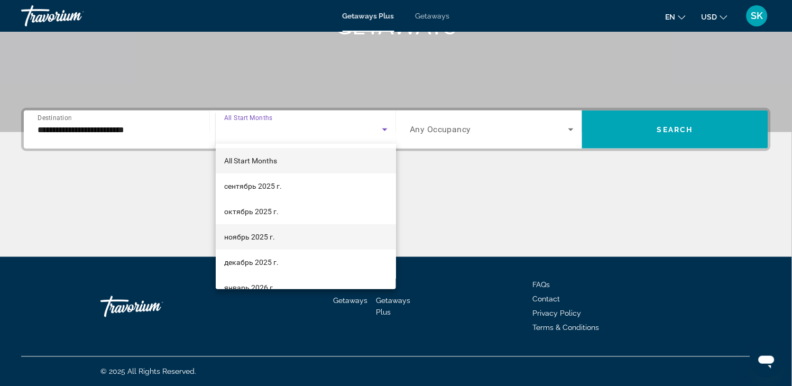
click at [249, 237] on span "ноябрь 2025 г." at bounding box center [249, 236] width 51 height 13
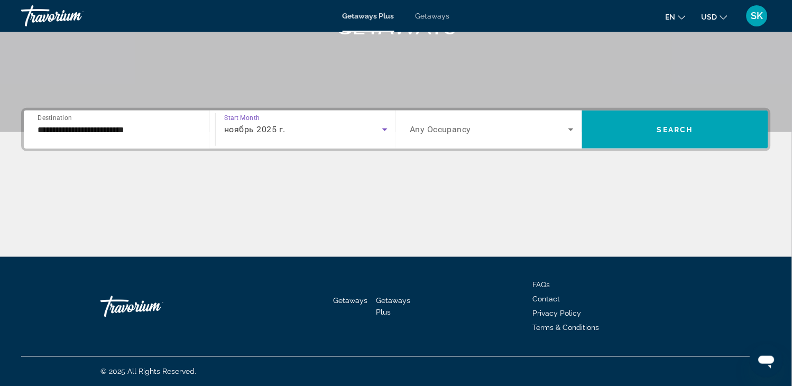
click at [513, 135] on div "Search widget" at bounding box center [492, 130] width 164 height 30
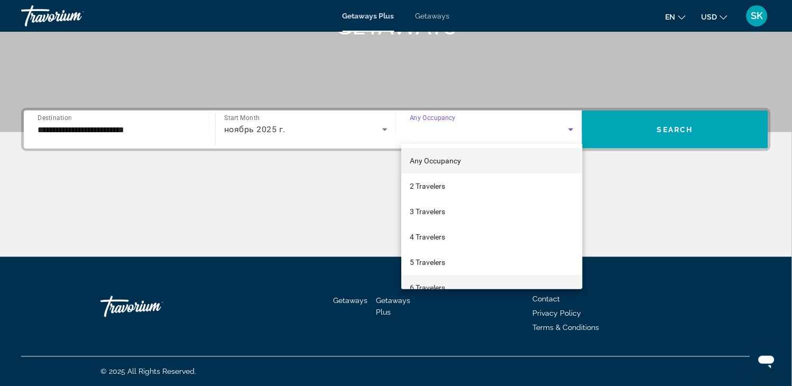
click at [423, 282] on span "6 Travelers" at bounding box center [427, 287] width 35 height 13
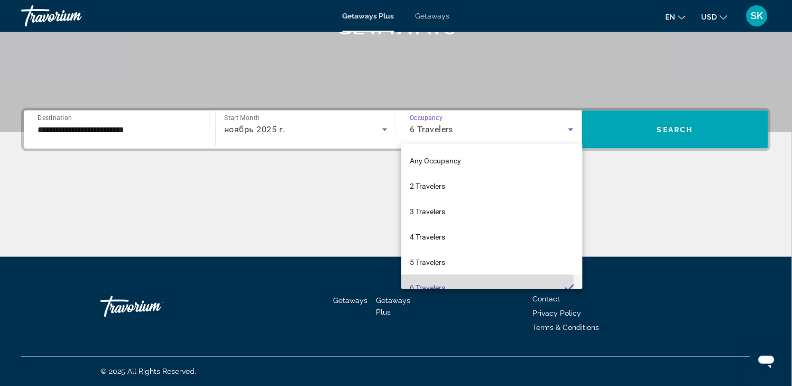
scroll to position [11, 0]
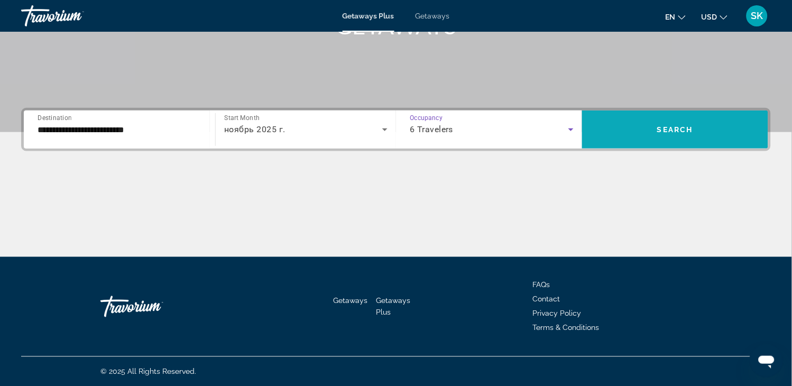
click at [673, 131] on span "Search" at bounding box center [675, 129] width 36 height 8
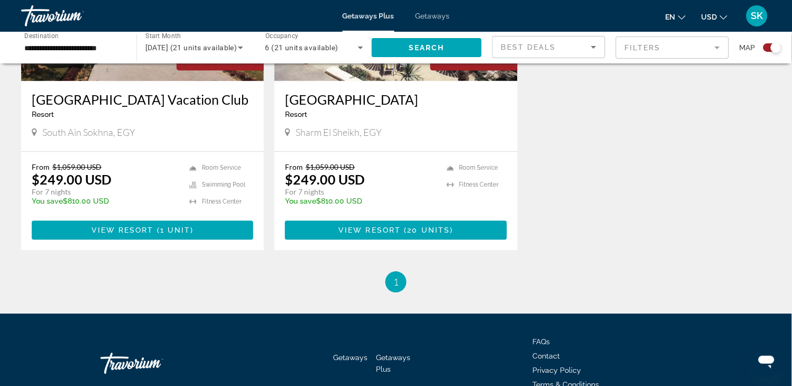
scroll to position [529, 0]
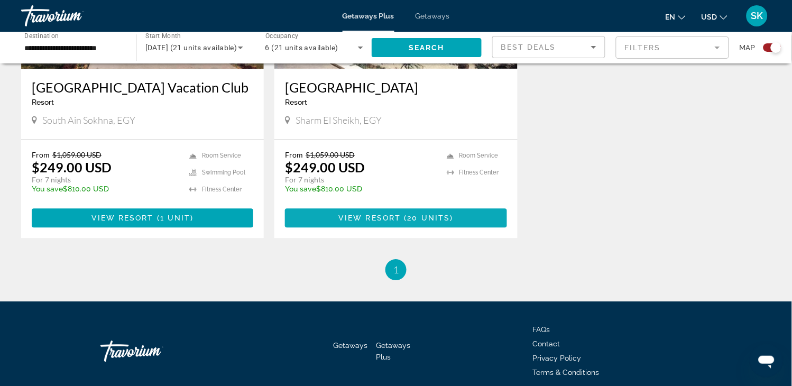
click at [402, 217] on span "( 20 units )" at bounding box center [427, 218] width 52 height 8
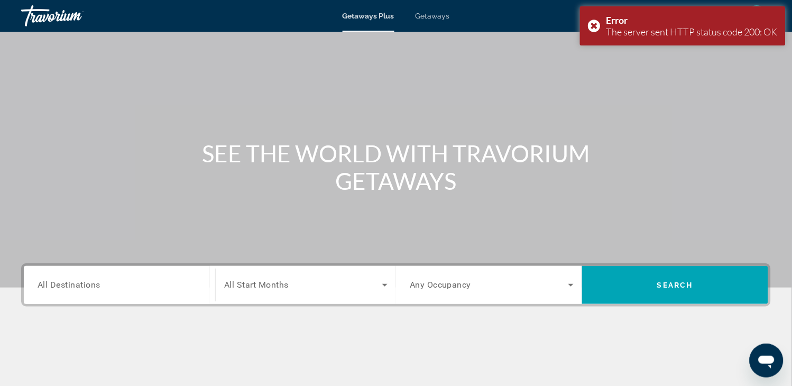
scroll to position [59, 0]
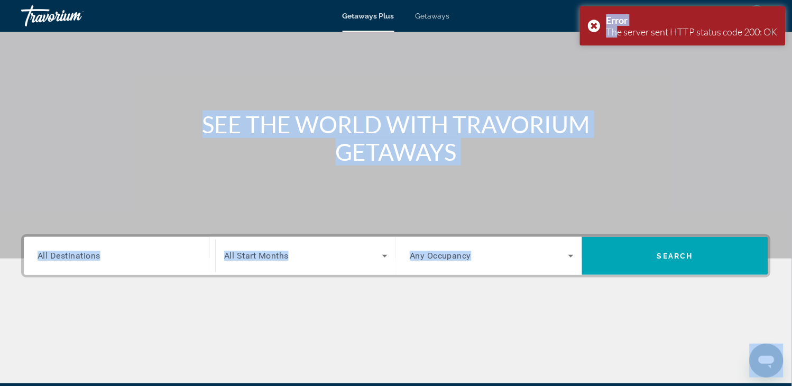
drag, startPoint x: 611, startPoint y: 32, endPoint x: 789, endPoint y: 29, distance: 177.6
click at [789, 29] on body "Skip to main content Getaways Plus Getaways en English Español Français Italian…" at bounding box center [396, 134] width 792 height 386
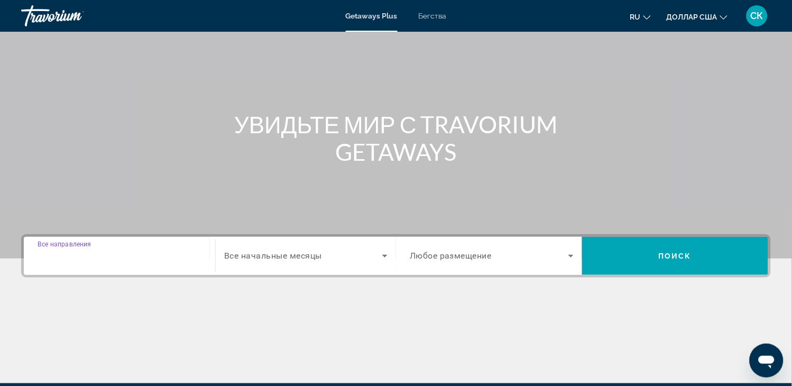
click at [159, 251] on input "Место назначения Все направления" at bounding box center [120, 256] width 164 height 13
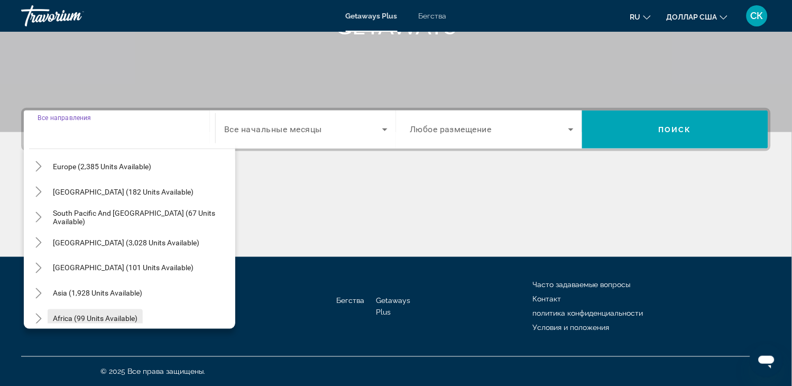
scroll to position [171, 0]
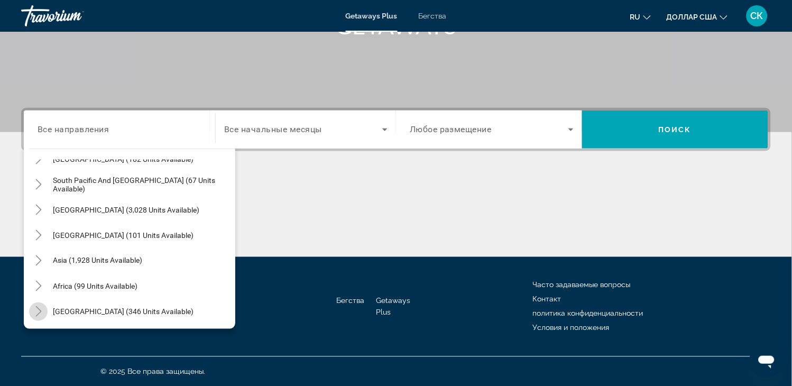
click at [40, 307] on icon "Toggle Middle East (346 units available)" at bounding box center [38, 311] width 11 height 11
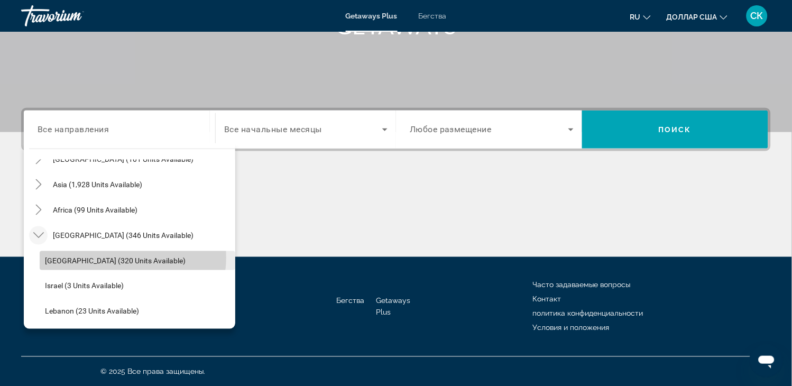
click at [123, 257] on span "Egypt (320 units available)" at bounding box center [115, 260] width 141 height 8
type input "**********"
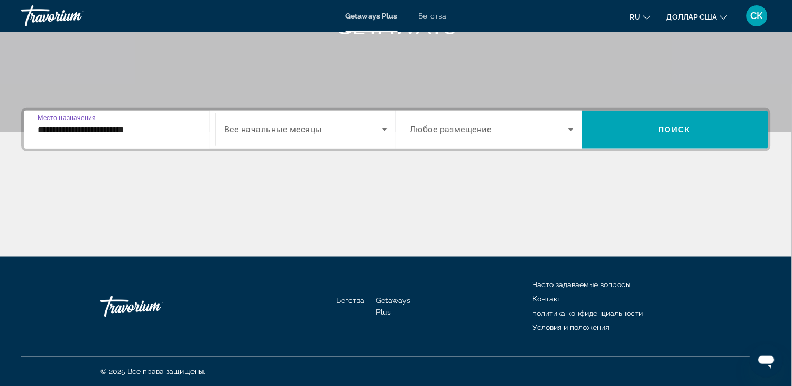
click at [293, 116] on div "Виджет поиска" at bounding box center [305, 130] width 163 height 30
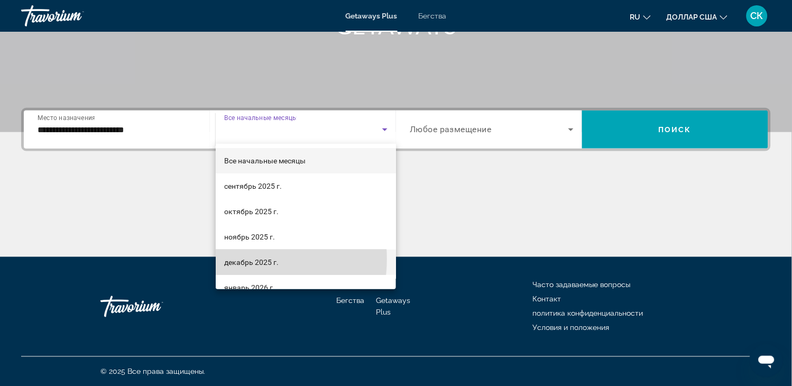
click at [244, 259] on font "декабрь 2025 г." at bounding box center [251, 262] width 54 height 8
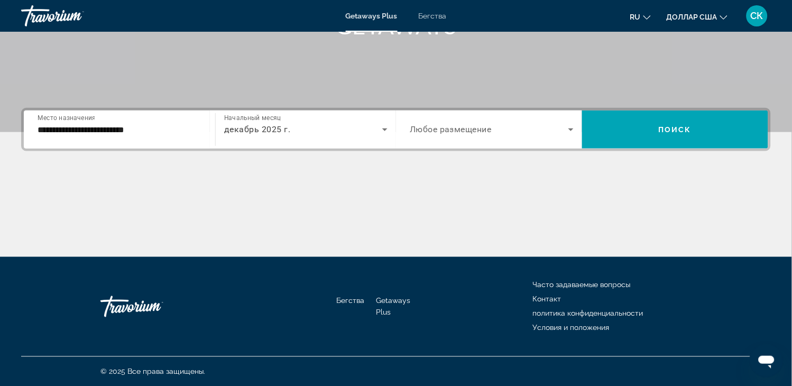
click at [476, 130] on font "Любое размещение" at bounding box center [451, 130] width 82 height 10
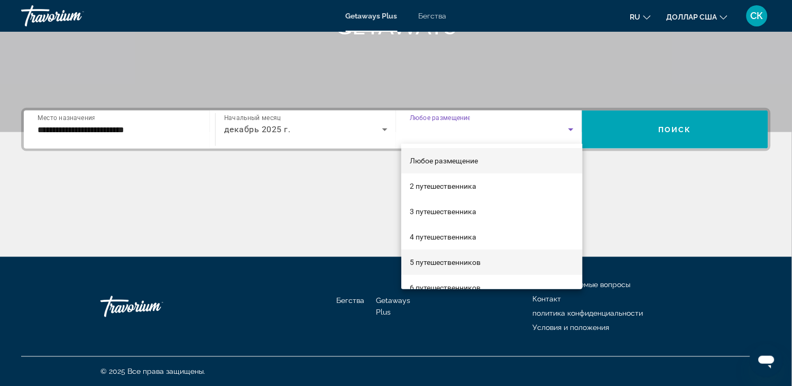
click at [437, 263] on font "5 путешественников" at bounding box center [445, 262] width 71 height 8
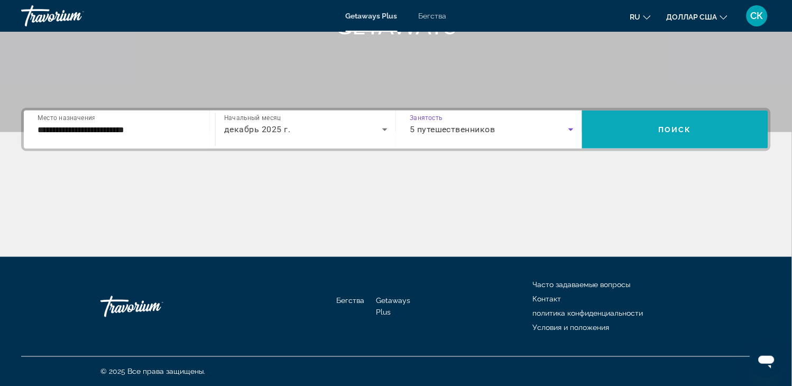
click at [652, 133] on span "Виджет поиска" at bounding box center [675, 129] width 186 height 25
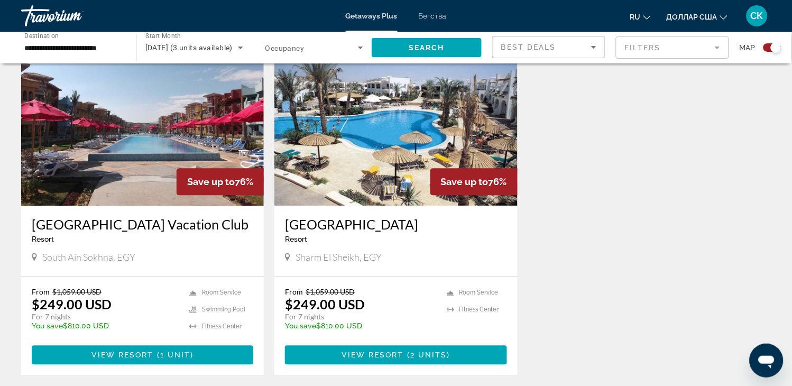
scroll to position [411, 0]
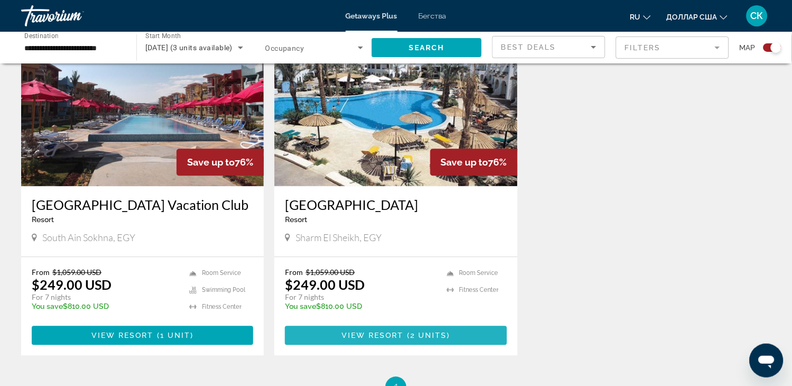
click at [353, 336] on span "View Resort" at bounding box center [372, 335] width 62 height 8
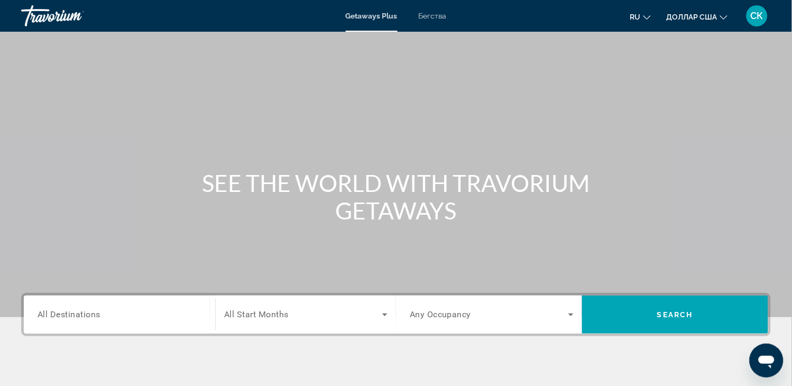
click at [173, 309] on input "Destination All Destinations" at bounding box center [120, 315] width 164 height 13
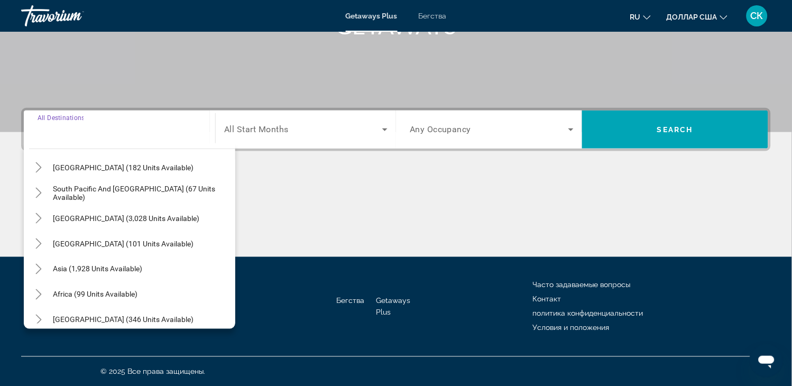
scroll to position [171, 0]
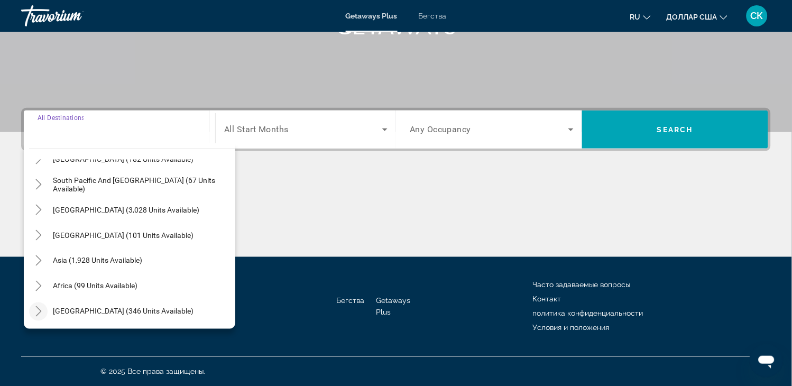
click at [41, 308] on icon "Toggle Middle East (346 units available)" at bounding box center [38, 311] width 11 height 11
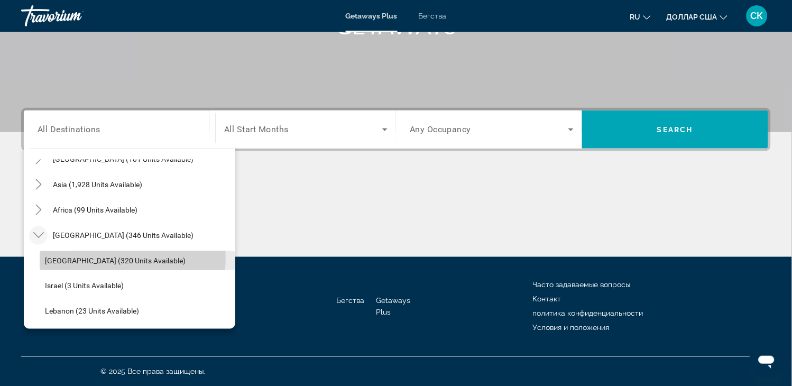
click at [82, 257] on span "Egypt (320 units available)" at bounding box center [115, 260] width 141 height 8
type input "**********"
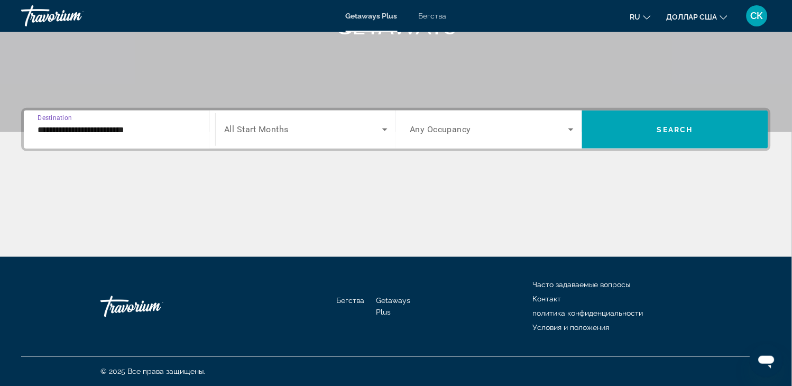
click at [287, 129] on span "All Start Months" at bounding box center [256, 130] width 64 height 10
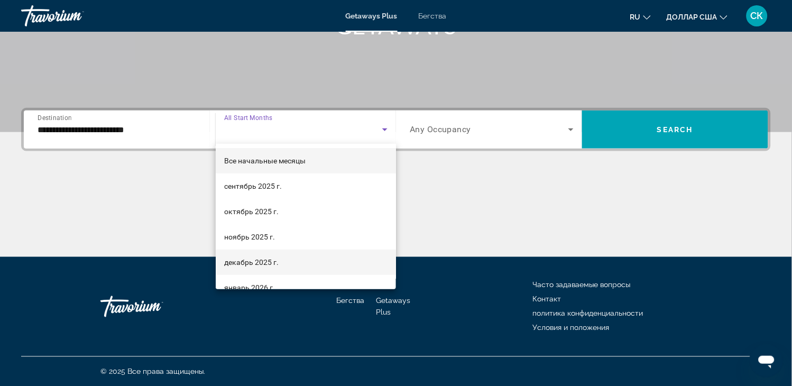
click at [241, 261] on font "декабрь 2025 г." at bounding box center [251, 262] width 54 height 8
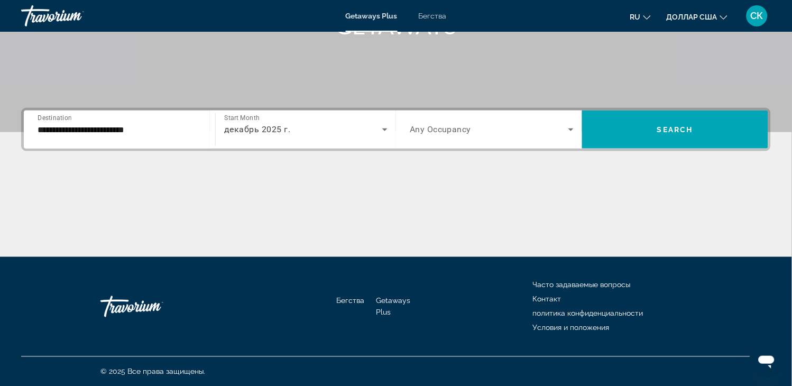
click at [466, 132] on span "Any Occupancy" at bounding box center [441, 130] width 62 height 10
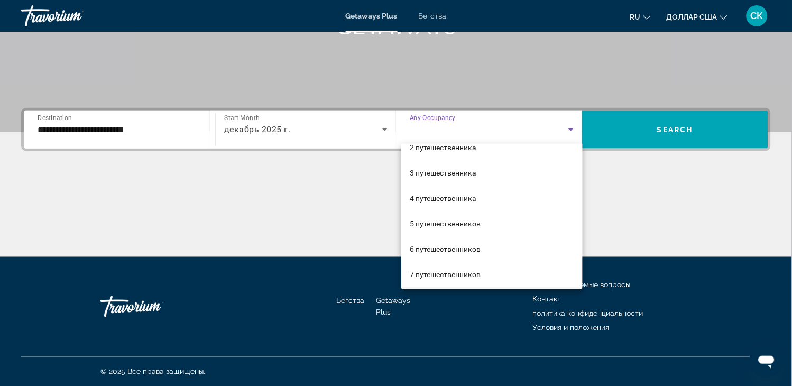
scroll to position [59, 0]
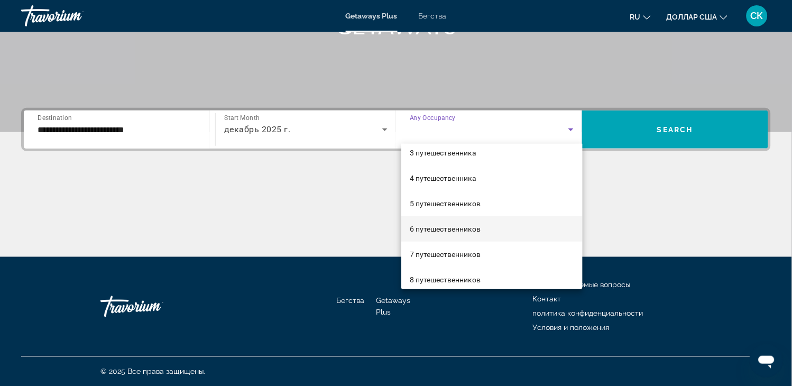
click at [437, 228] on font "6 путешественников" at bounding box center [445, 229] width 71 height 8
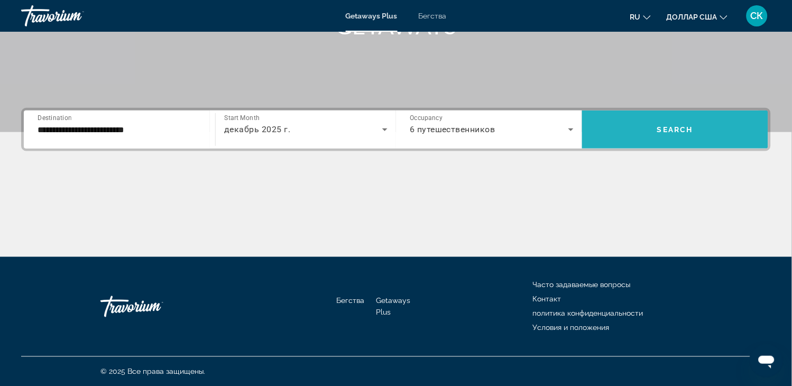
click at [630, 129] on span "Search widget" at bounding box center [675, 129] width 186 height 25
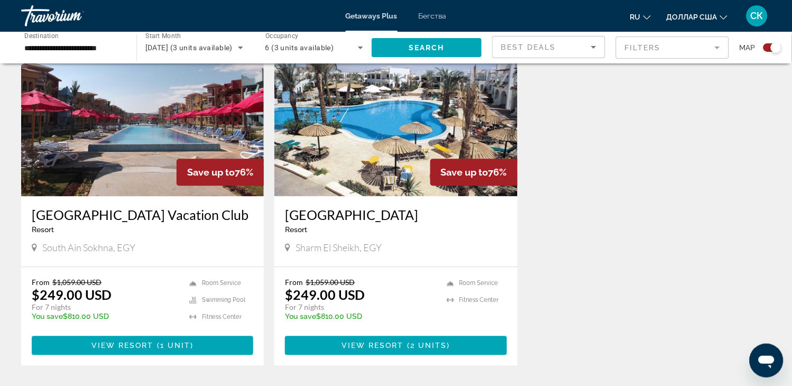
scroll to position [411, 0]
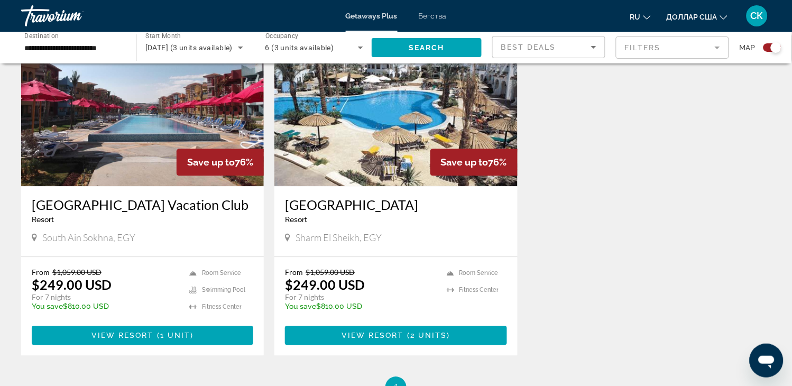
click at [118, 132] on img "Основное содержание" at bounding box center [142, 101] width 243 height 169
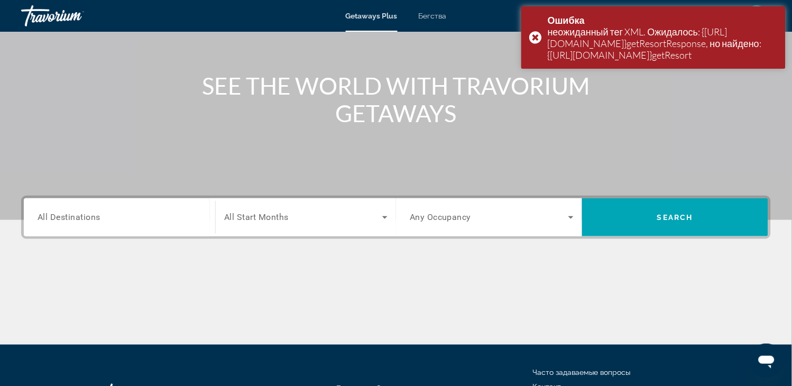
scroll to position [117, 0]
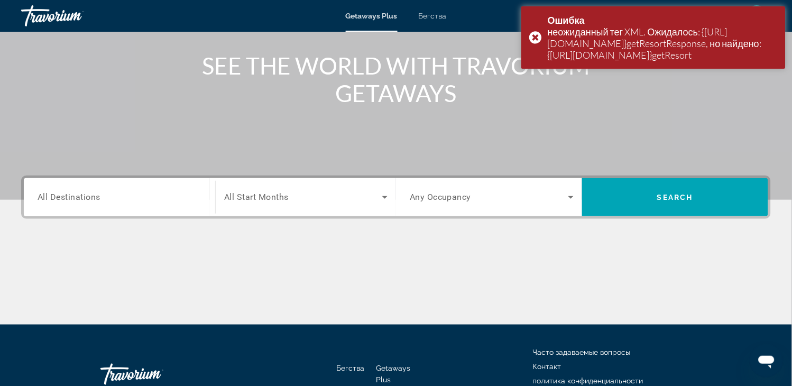
click at [161, 196] on input "Destination All Destinations" at bounding box center [120, 197] width 164 height 13
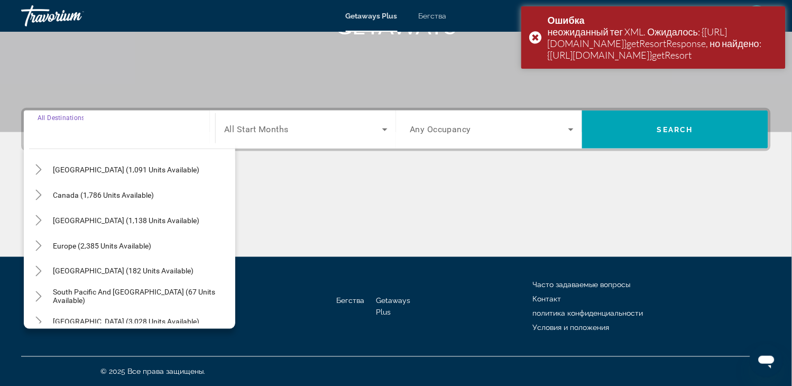
scroll to position [171, 0]
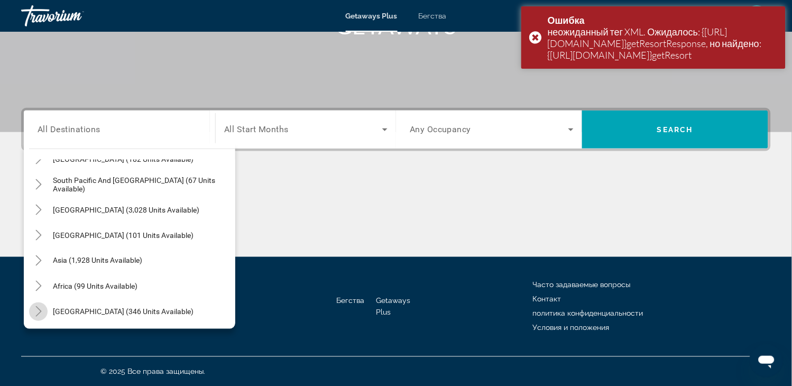
click at [39, 312] on icon "Toggle Middle East (346 units available)" at bounding box center [38, 311] width 6 height 11
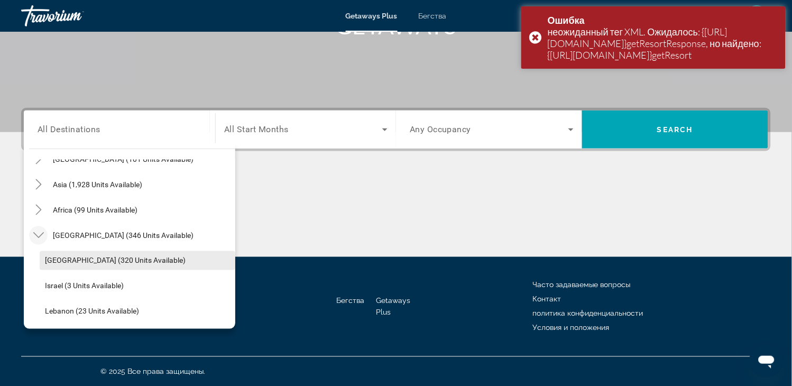
click at [72, 261] on span "Egypt (320 units available)" at bounding box center [115, 260] width 141 height 8
type input "**********"
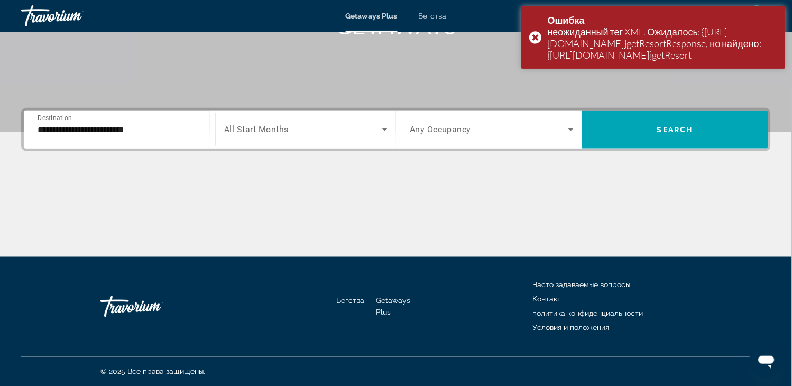
click at [268, 119] on div "Search widget" at bounding box center [305, 130] width 163 height 30
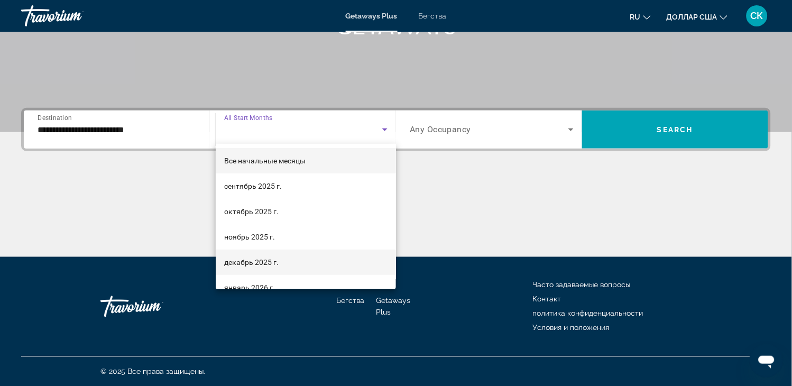
click at [238, 263] on font "декабрь 2025 г." at bounding box center [251, 262] width 54 height 8
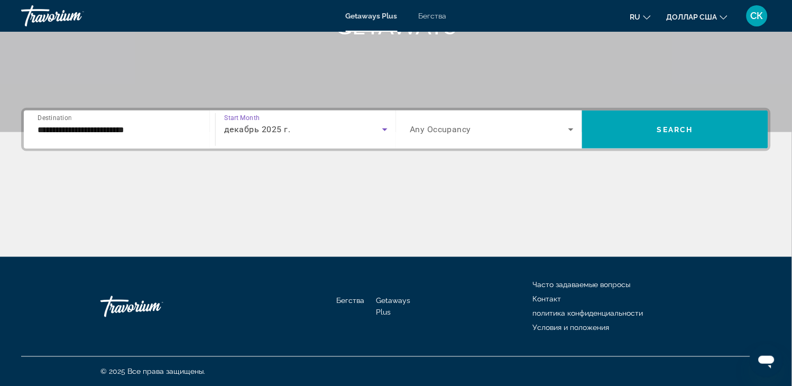
click at [420, 130] on span "Any Occupancy" at bounding box center [441, 130] width 62 height 10
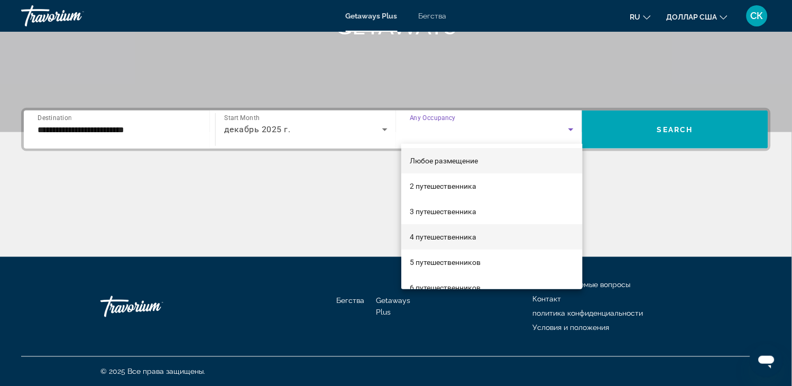
click at [431, 240] on font "4 путешественника" at bounding box center [443, 237] width 67 height 8
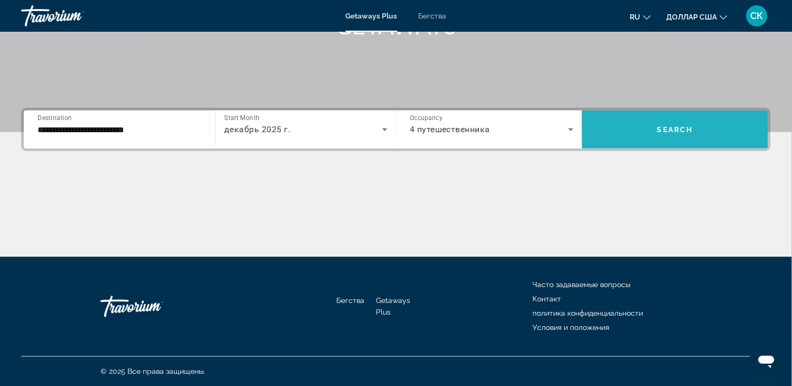
click at [670, 123] on span "Search widget" at bounding box center [675, 129] width 186 height 25
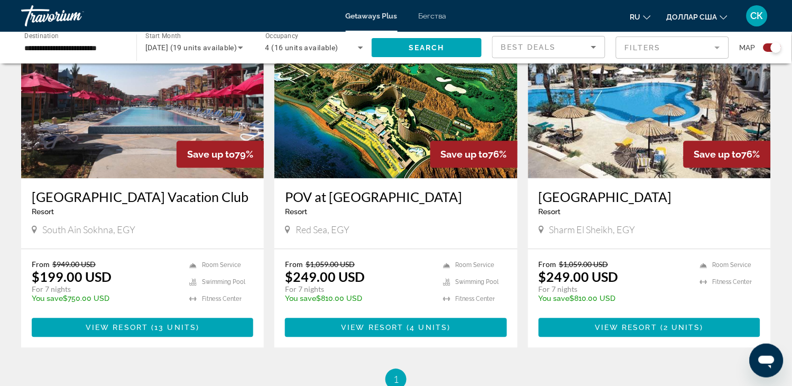
scroll to position [411, 0]
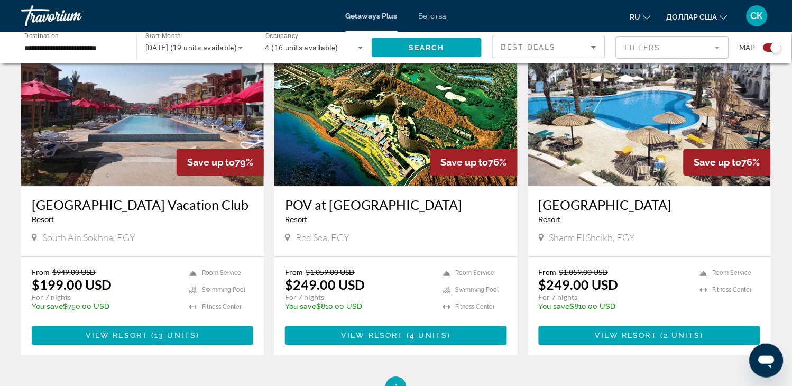
click at [622, 156] on img "Основное содержание" at bounding box center [649, 101] width 243 height 169
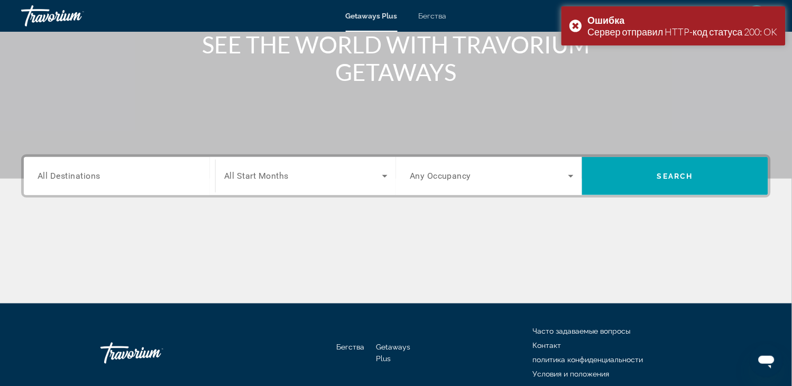
scroll to position [176, 0]
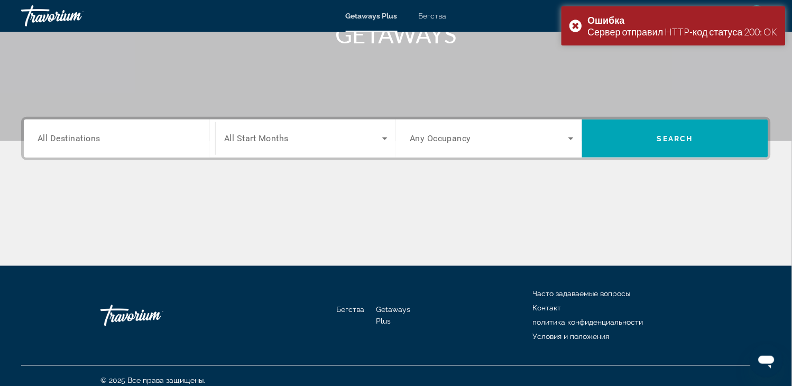
click at [183, 133] on input "Destination All Destinations" at bounding box center [120, 139] width 164 height 13
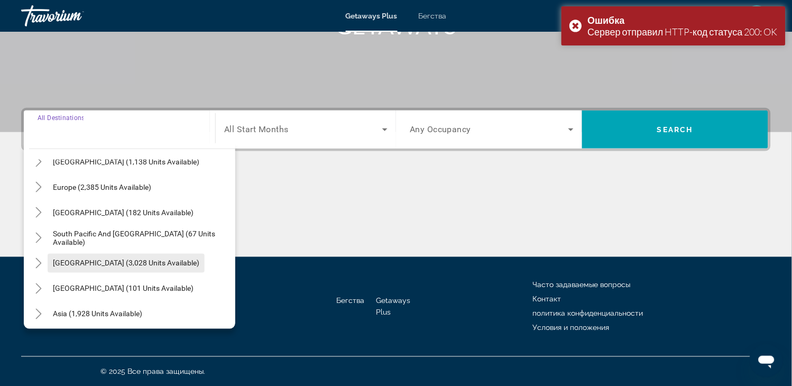
scroll to position [171, 0]
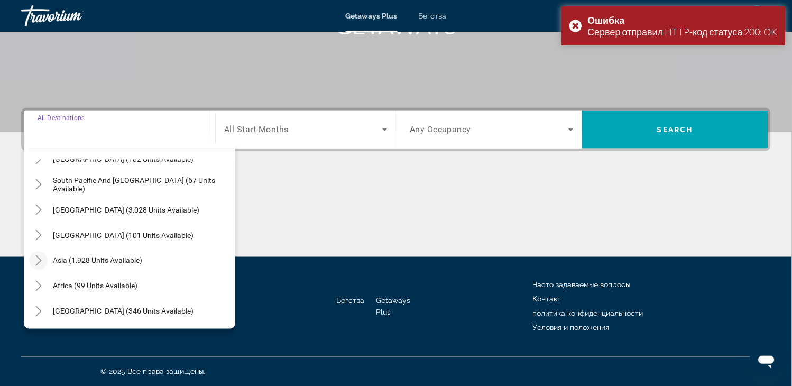
click at [42, 261] on icon "Toggle Asia (1,928 units available)" at bounding box center [38, 260] width 11 height 11
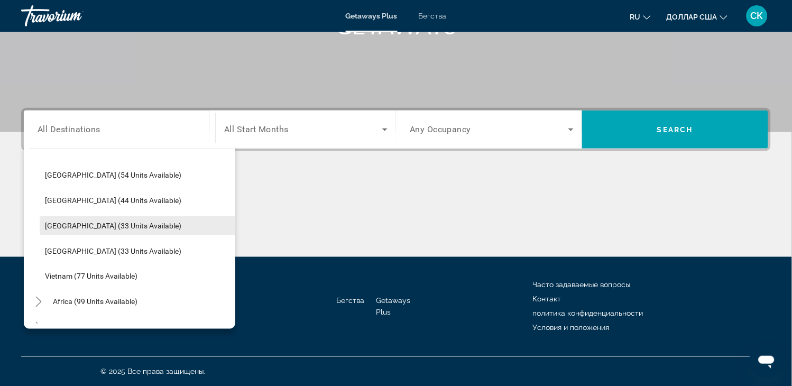
scroll to position [424, 0]
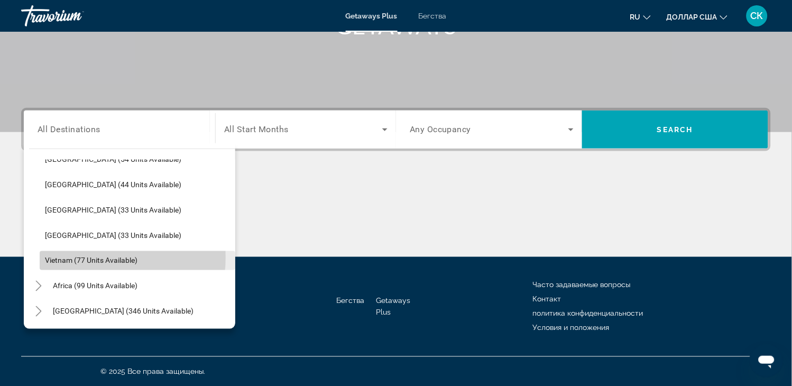
click at [93, 257] on span "Vietnam (77 units available)" at bounding box center [91, 260] width 92 height 8
type input "**********"
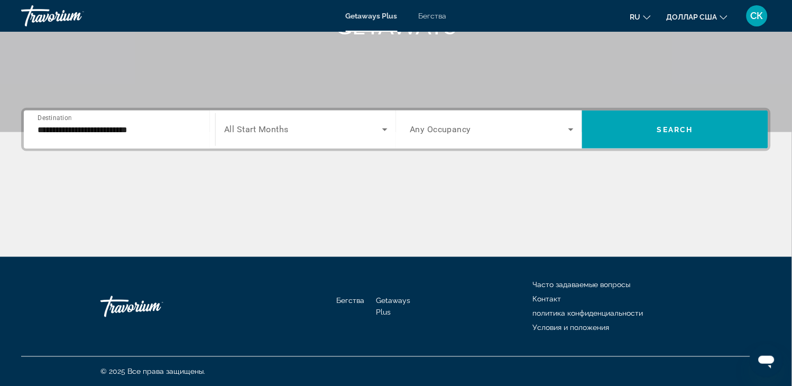
click at [260, 128] on span "All Start Months" at bounding box center [256, 130] width 64 height 10
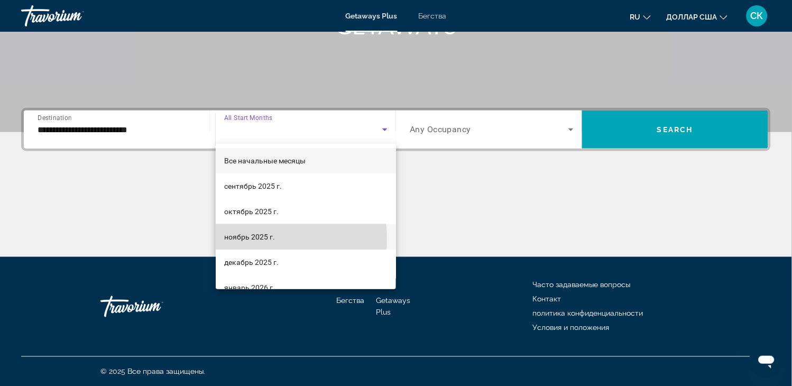
click at [257, 238] on font "ноябрь 2025 г." at bounding box center [249, 237] width 51 height 8
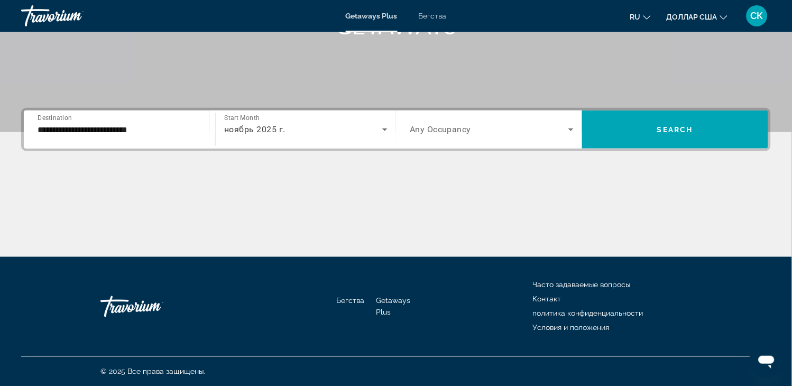
click at [448, 136] on div "Search widget" at bounding box center [492, 130] width 164 height 30
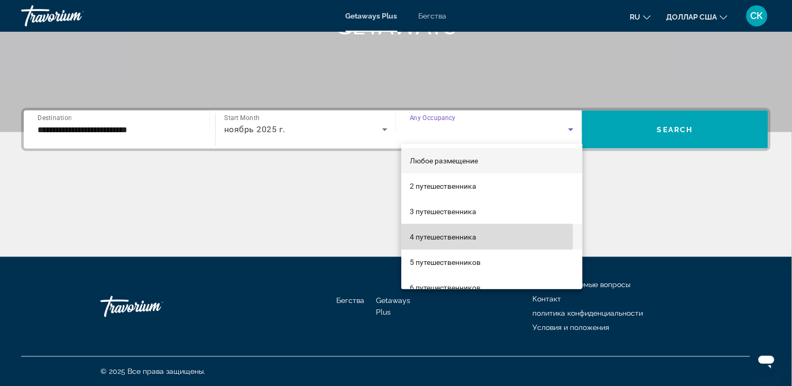
click at [431, 236] on font "4 путешественника" at bounding box center [443, 237] width 67 height 8
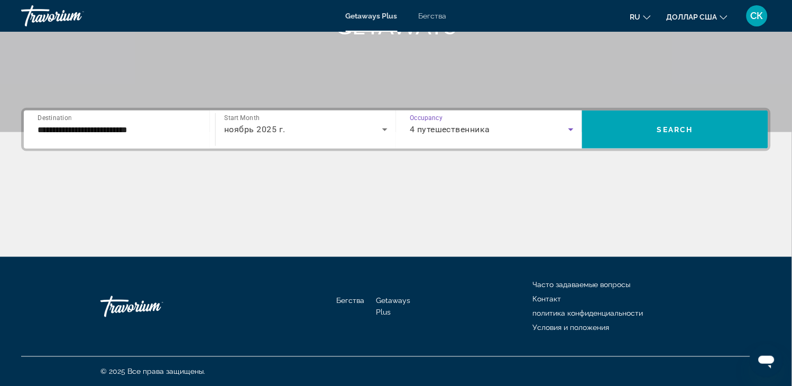
click at [477, 124] on span "4 путешественника" at bounding box center [450, 129] width 81 height 10
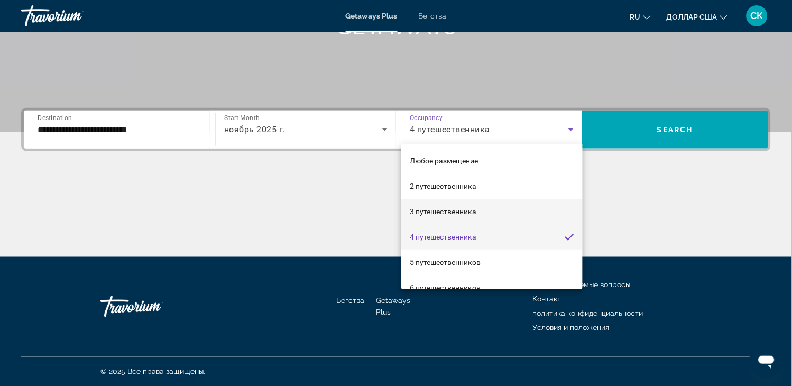
click at [452, 211] on font "3 путешественника" at bounding box center [443, 211] width 67 height 8
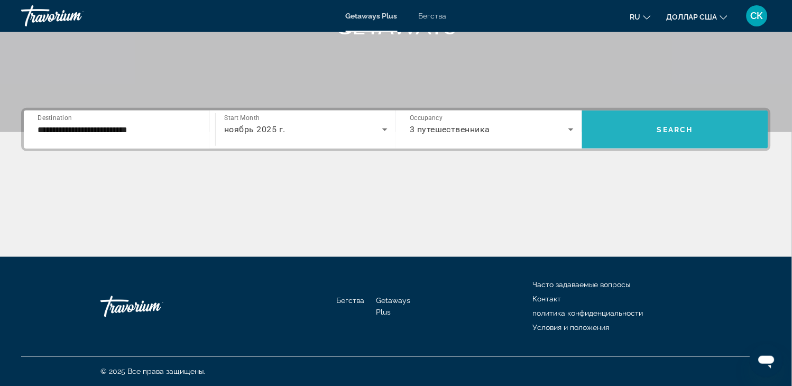
click at [647, 129] on span "Search widget" at bounding box center [675, 129] width 186 height 25
